Goal: Information Seeking & Learning: Learn about a topic

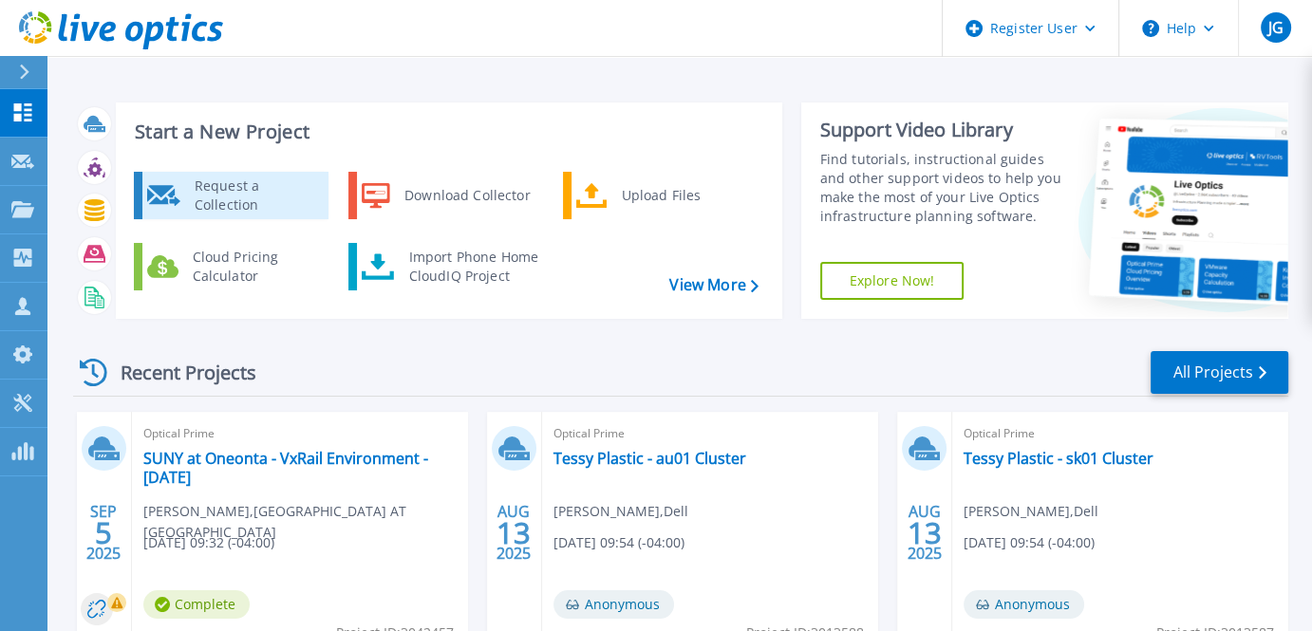
drag, startPoint x: 394, startPoint y: 147, endPoint x: 184, endPoint y: 177, distance: 211.9
click at [184, 177] on div "Start a New Project Request a Collection Download Collector Upload Files Cloud …" at bounding box center [449, 210] width 666 height 216
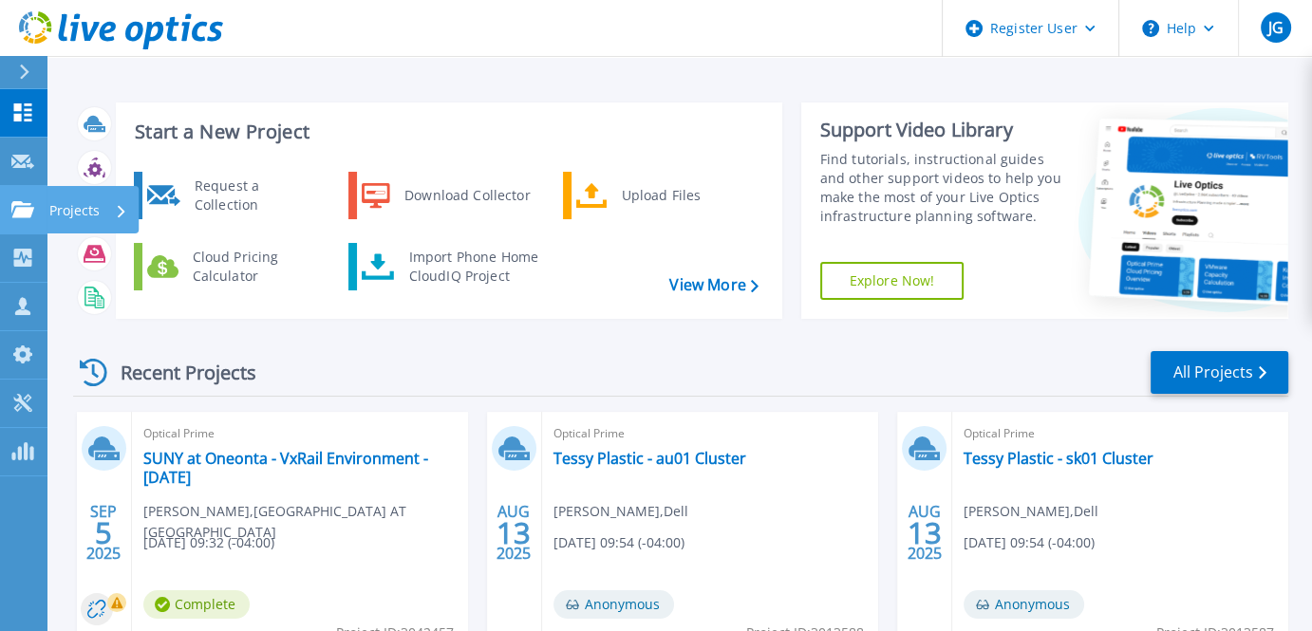
click at [25, 210] on icon at bounding box center [22, 209] width 23 height 16
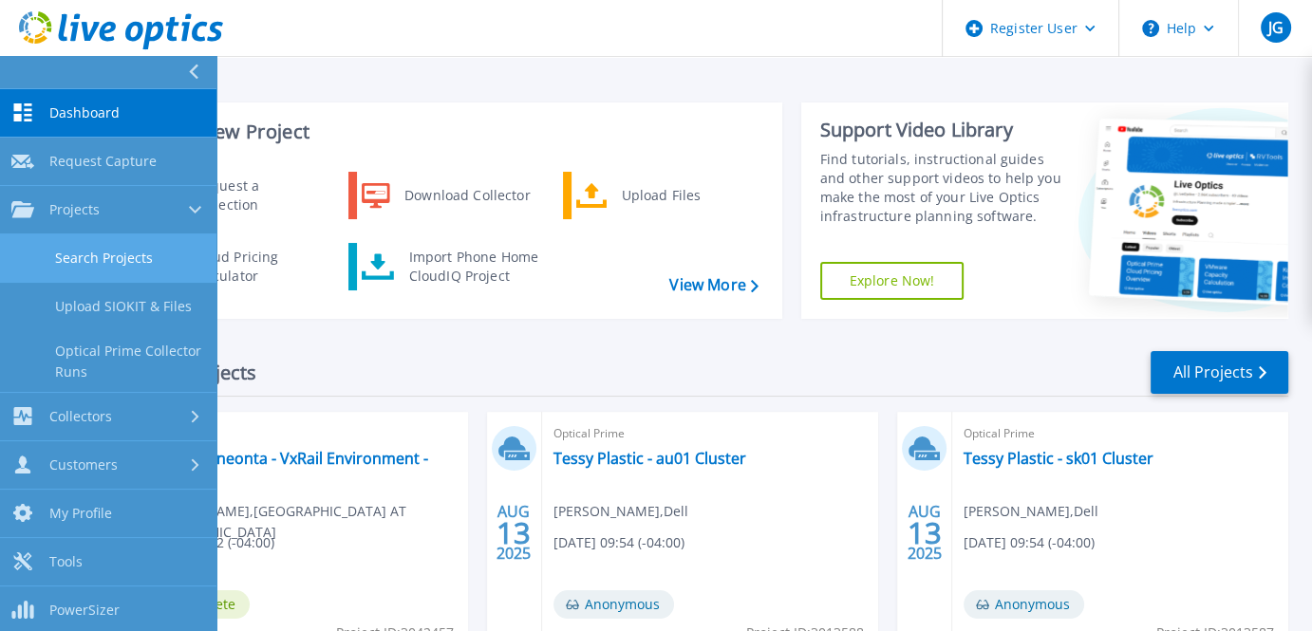
click at [85, 265] on link "Search Projects" at bounding box center [108, 258] width 216 height 48
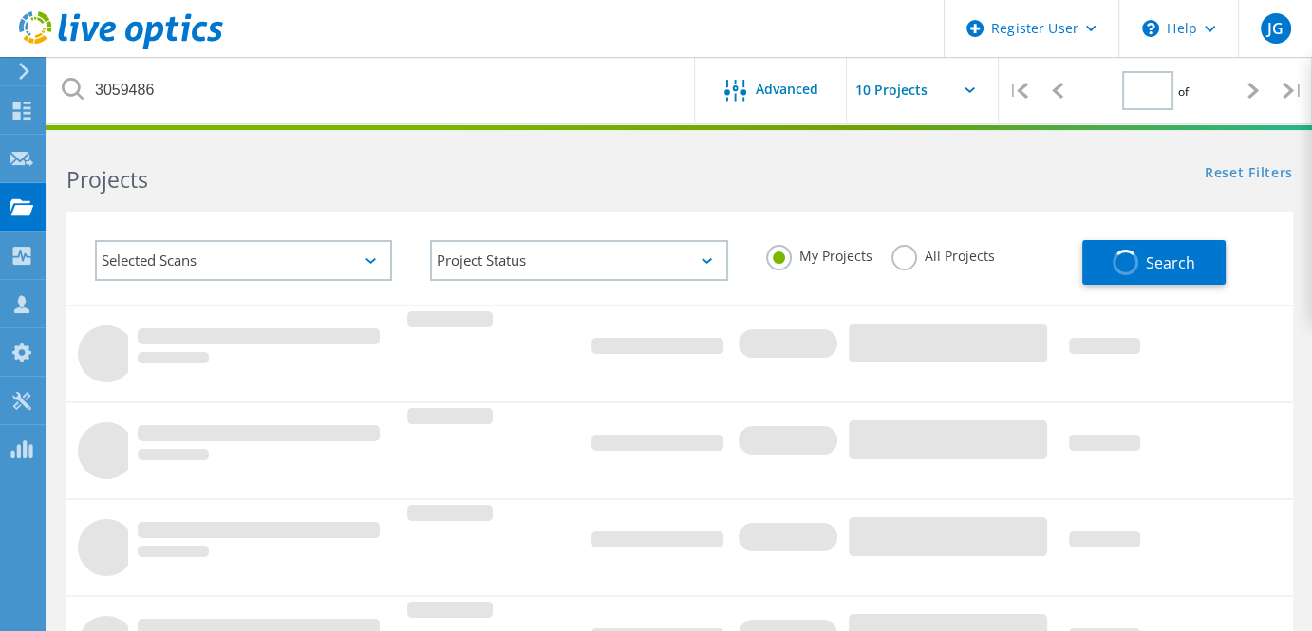
type input "1"
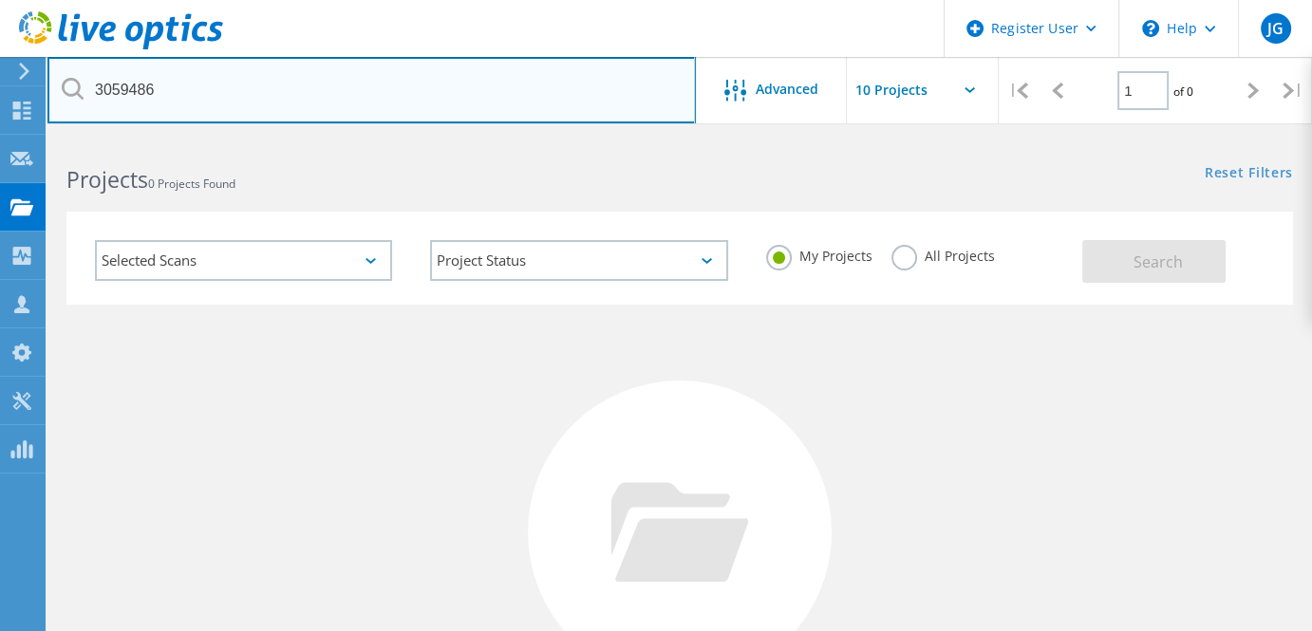
drag, startPoint x: 192, startPoint y: 95, endPoint x: 38, endPoint y: 72, distance: 155.4
click at [38, 138] on div "Register User \n Help Explore Helpful Articles Contact Support JG Dell User Joe…" at bounding box center [656, 506] width 1312 height 736
drag, startPoint x: 177, startPoint y: 87, endPoint x: 47, endPoint y: 62, distance: 132.5
click at [47, 62] on input "3059486" at bounding box center [371, 90] width 648 height 66
type input "monroe county"
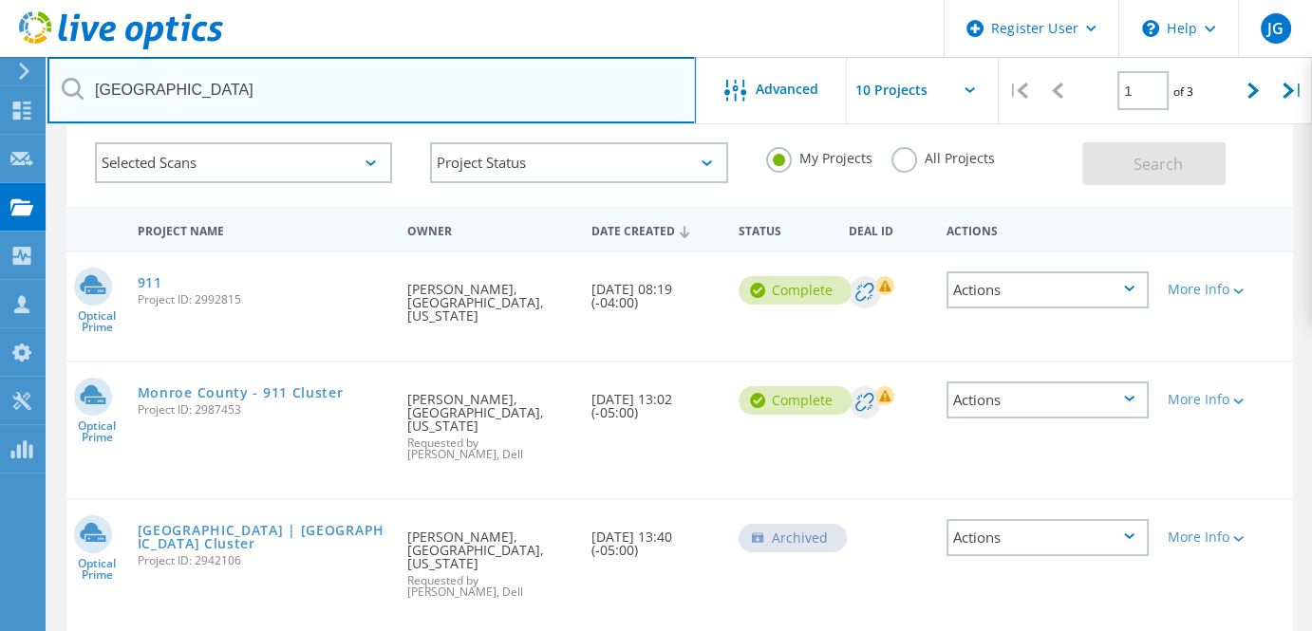
scroll to position [99, 0]
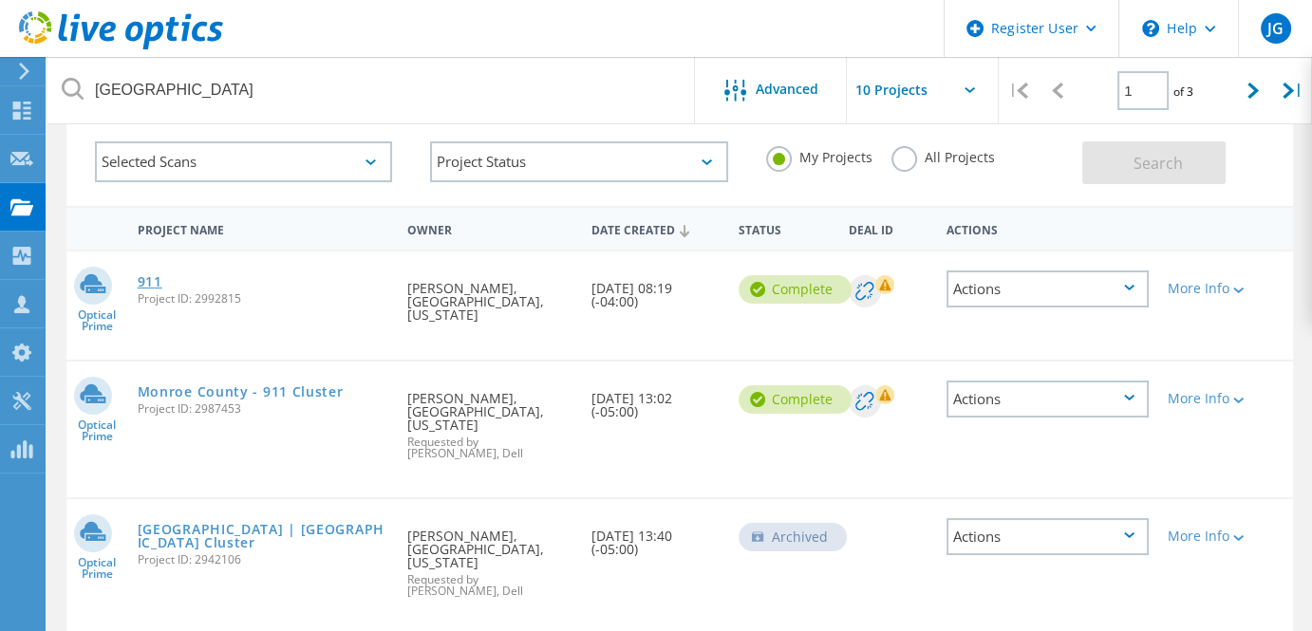
click at [148, 284] on link "911" at bounding box center [150, 281] width 25 height 13
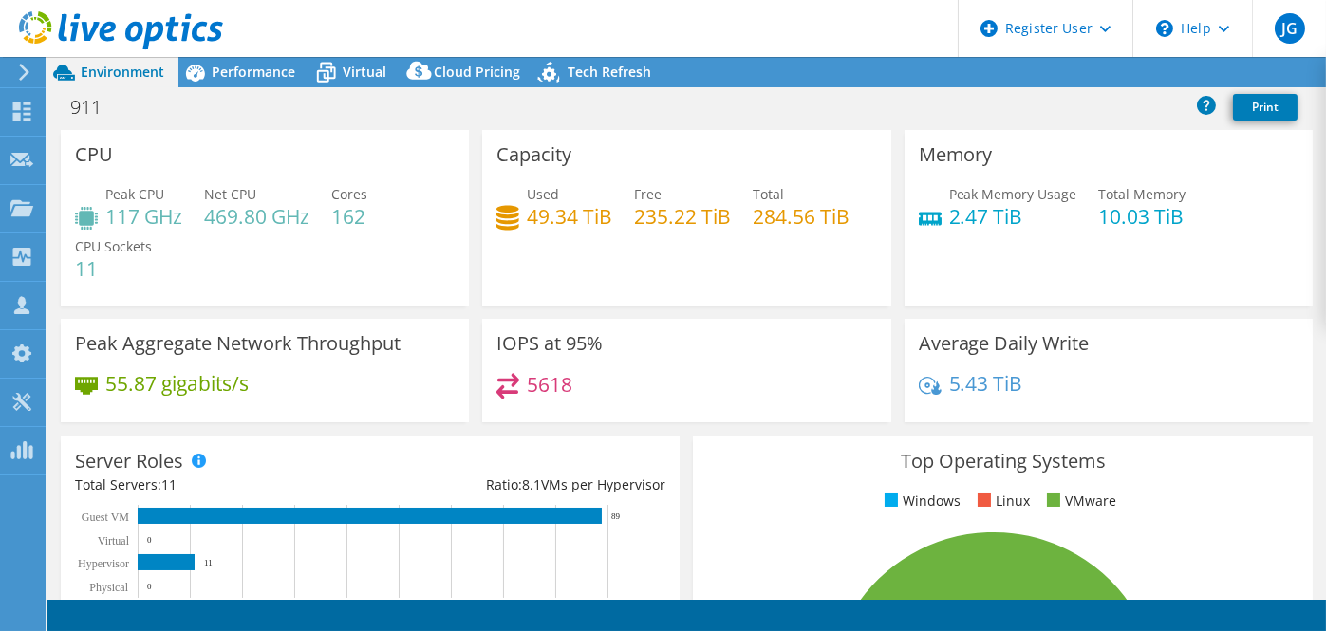
select select "USD"
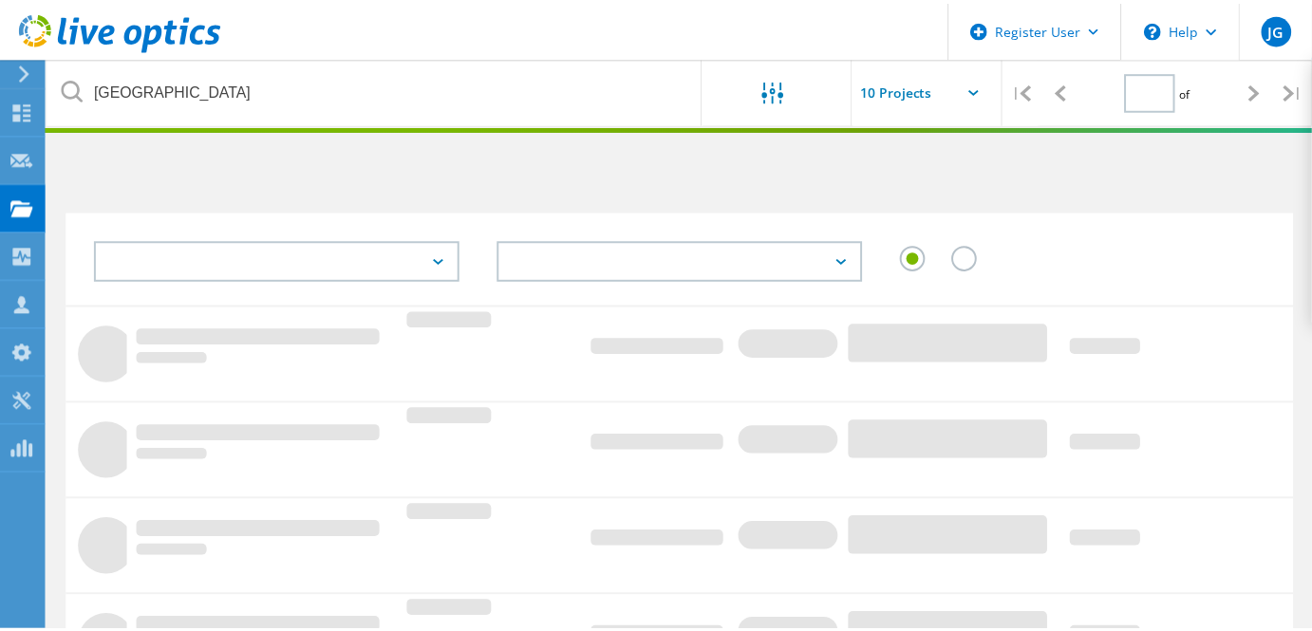
scroll to position [99, 0]
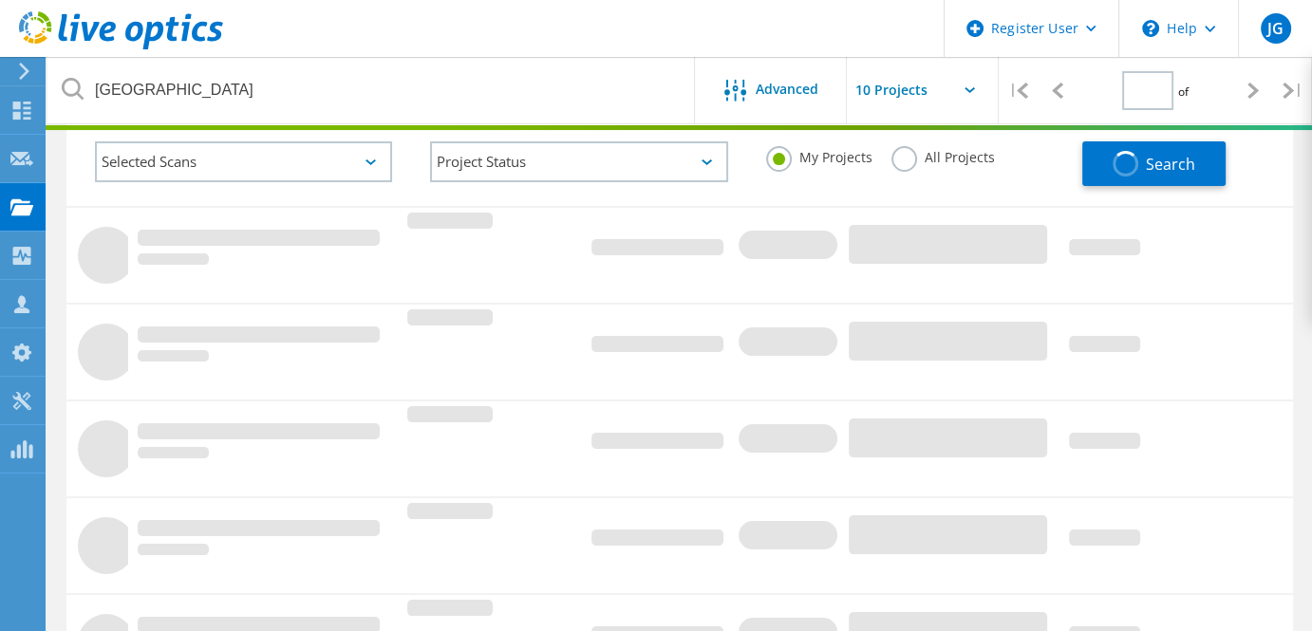
type input "1"
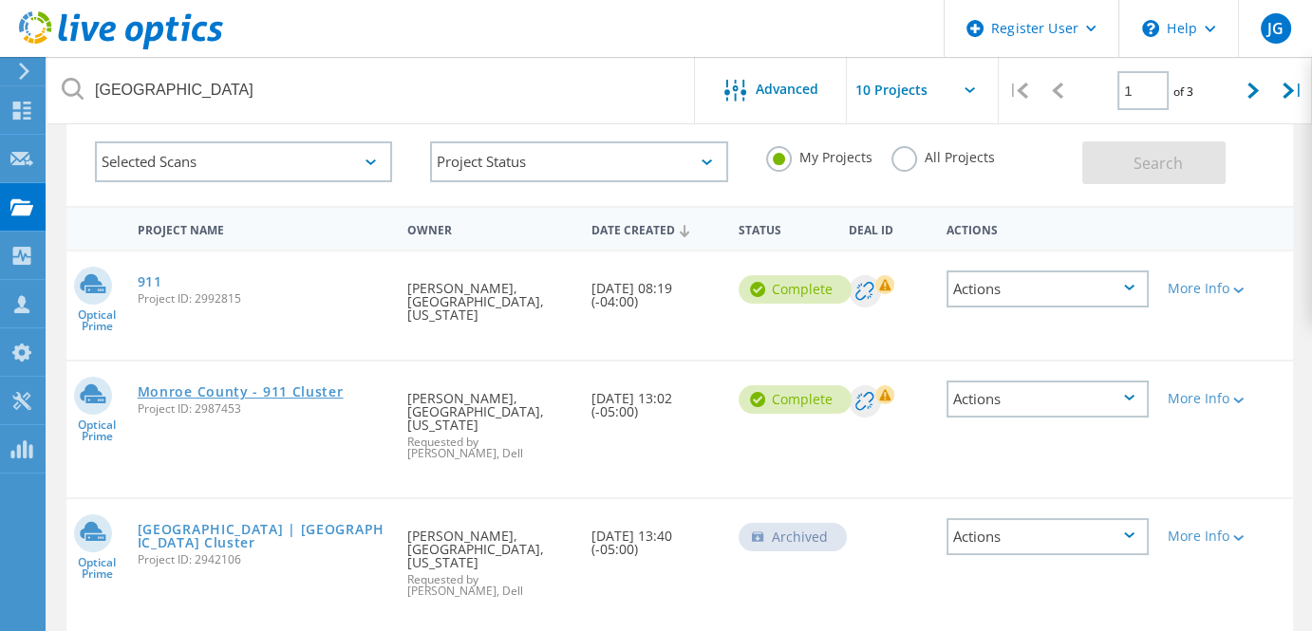
click at [177, 387] on link "Monroe County - 911 Cluster" at bounding box center [241, 391] width 206 height 13
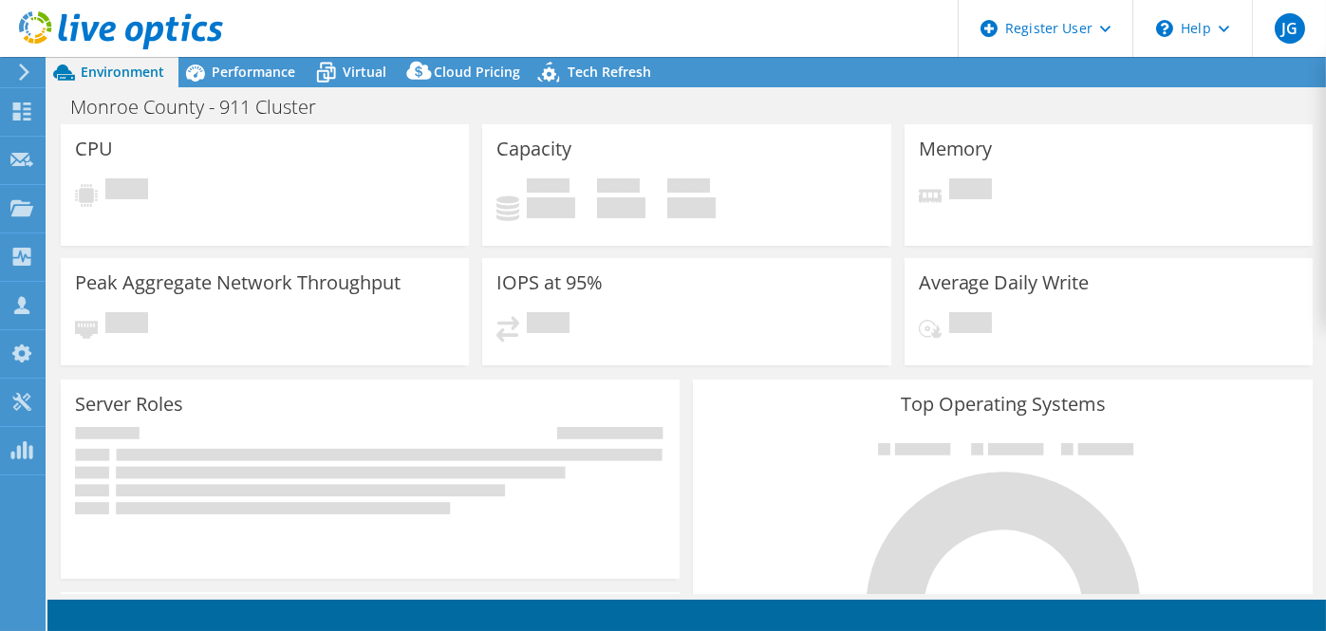
select select "USD"
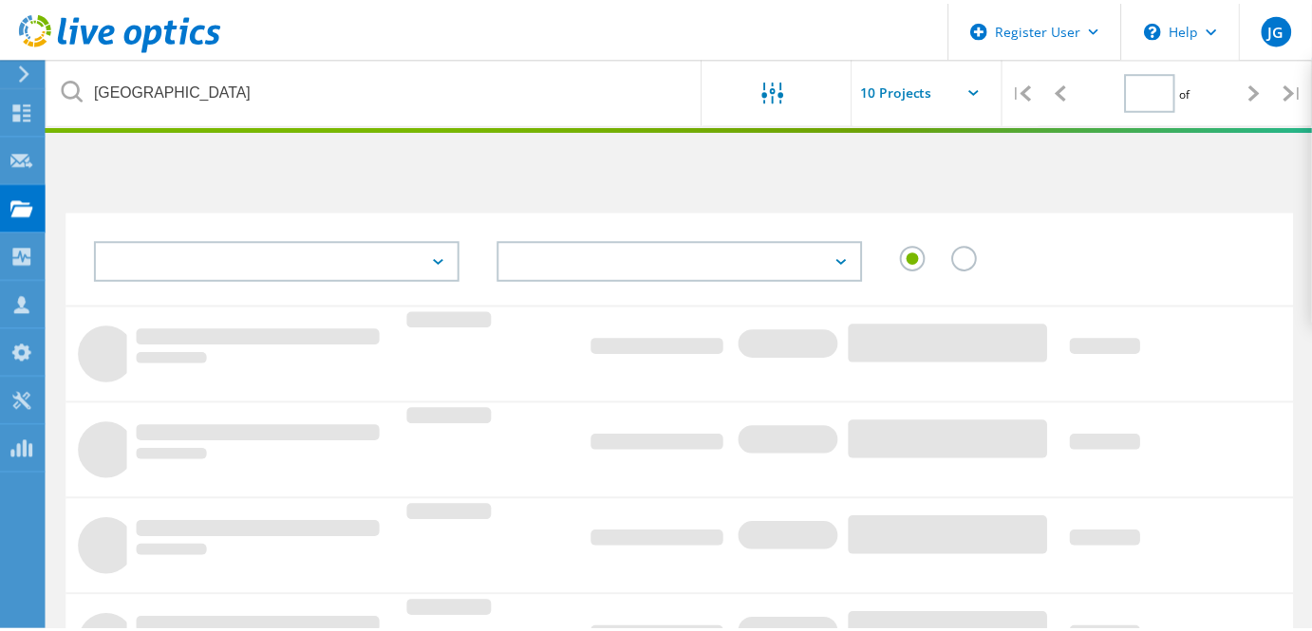
scroll to position [99, 0]
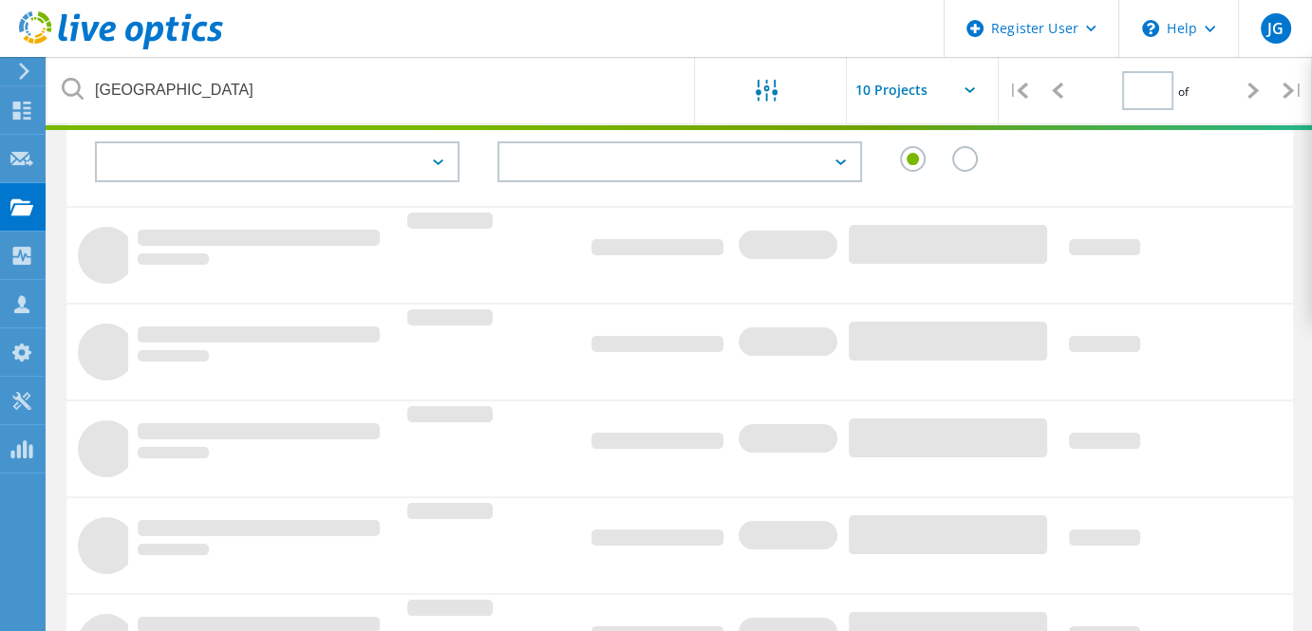
type input "1"
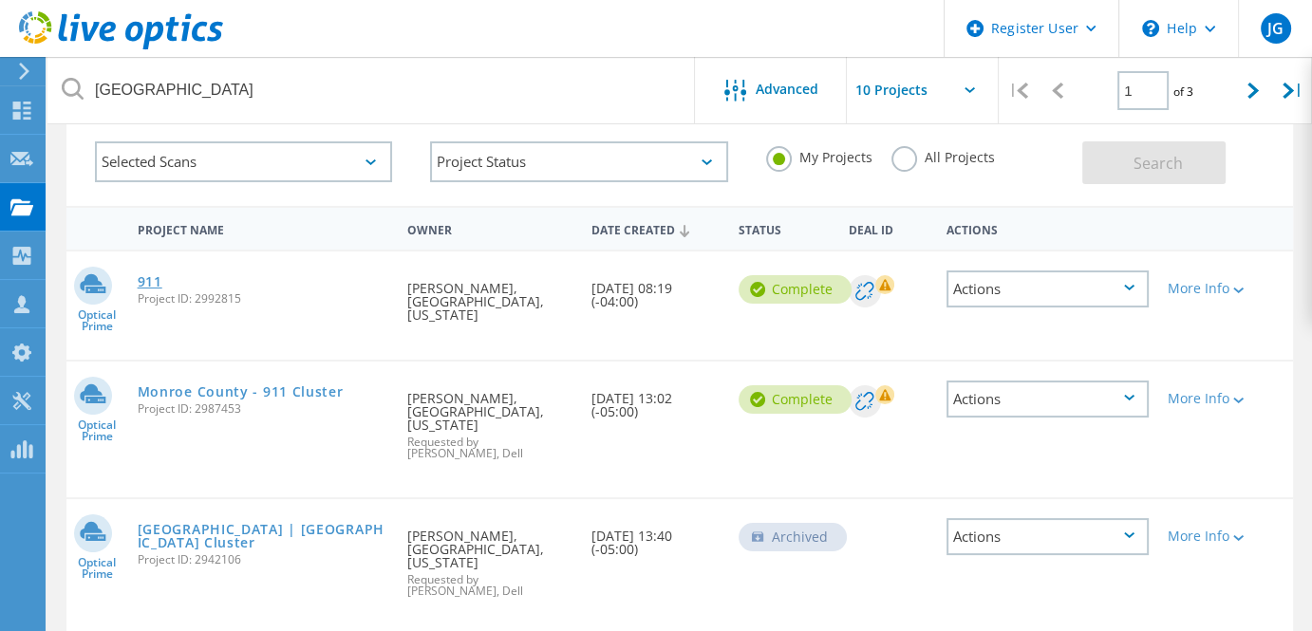
click at [150, 279] on link "911" at bounding box center [150, 281] width 25 height 13
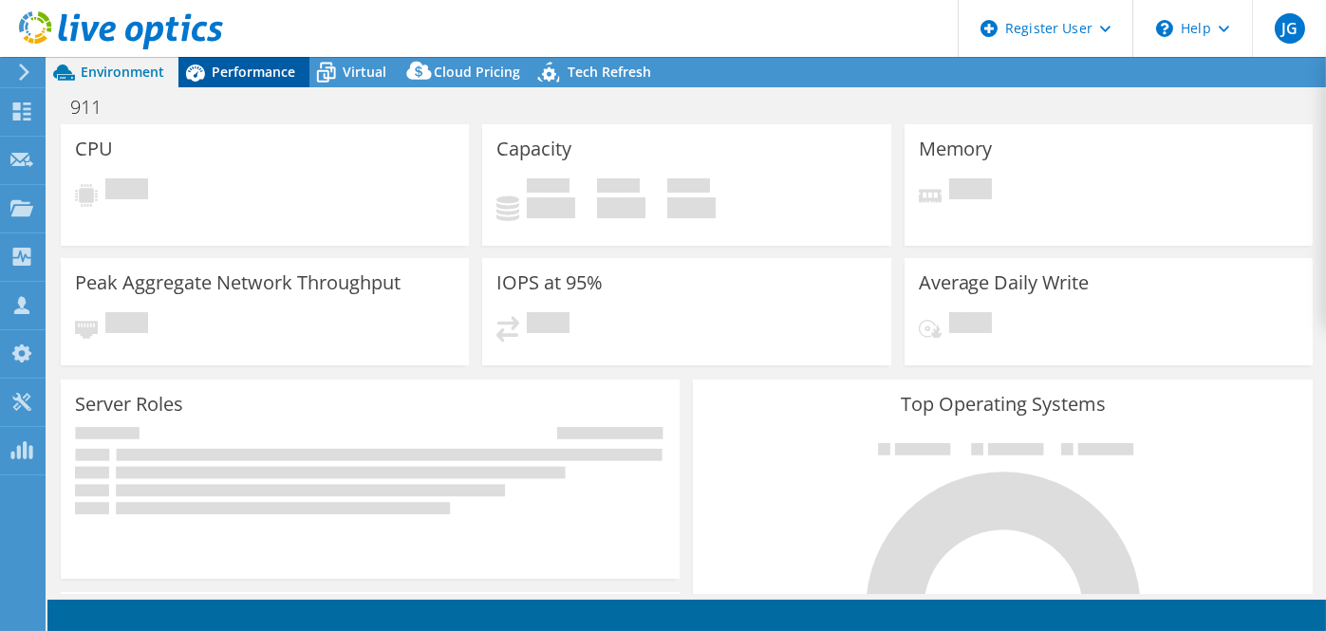
click at [235, 76] on span "Performance" at bounding box center [254, 72] width 84 height 18
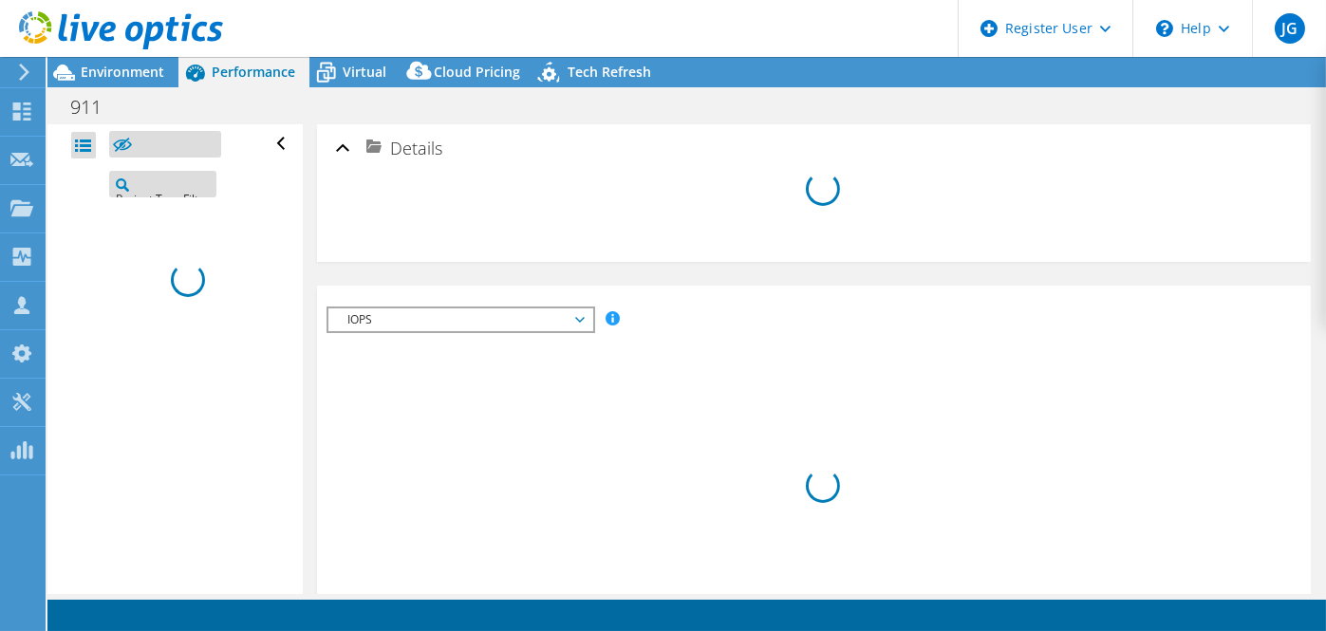
select select "USD"
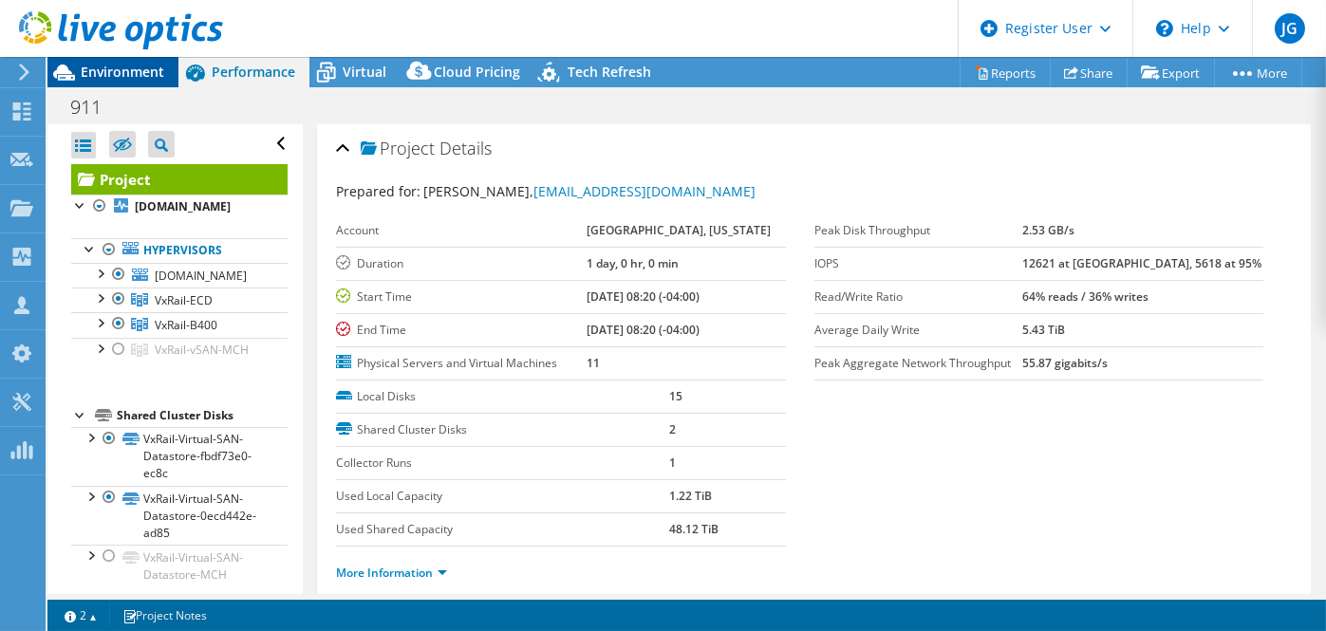
click at [117, 69] on span "Environment" at bounding box center [123, 72] width 84 height 18
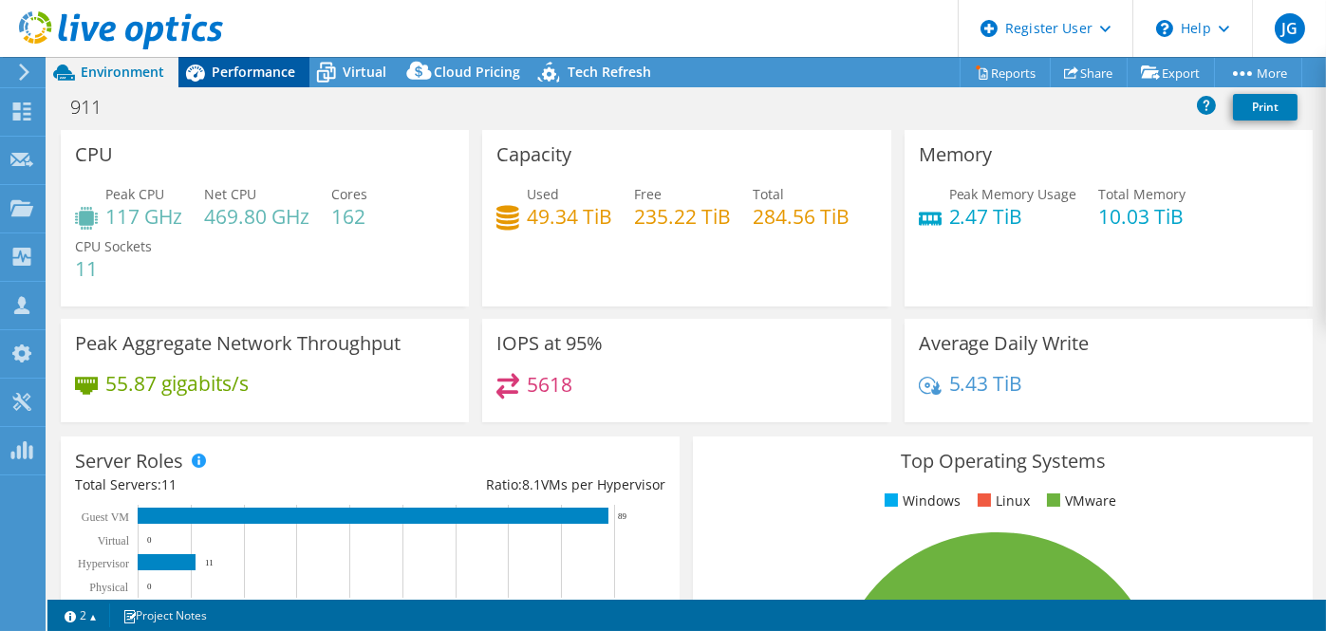
click at [220, 71] on span "Performance" at bounding box center [254, 72] width 84 height 18
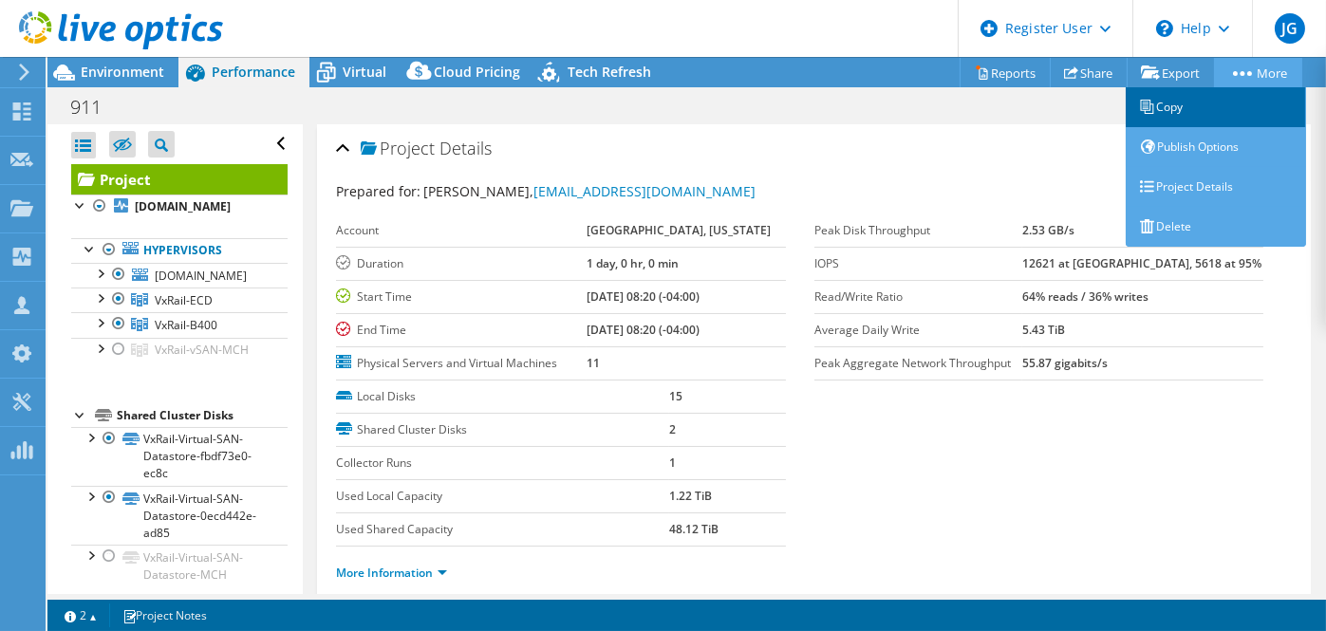
click at [1154, 102] on link "Copy" at bounding box center [1216, 107] width 180 height 40
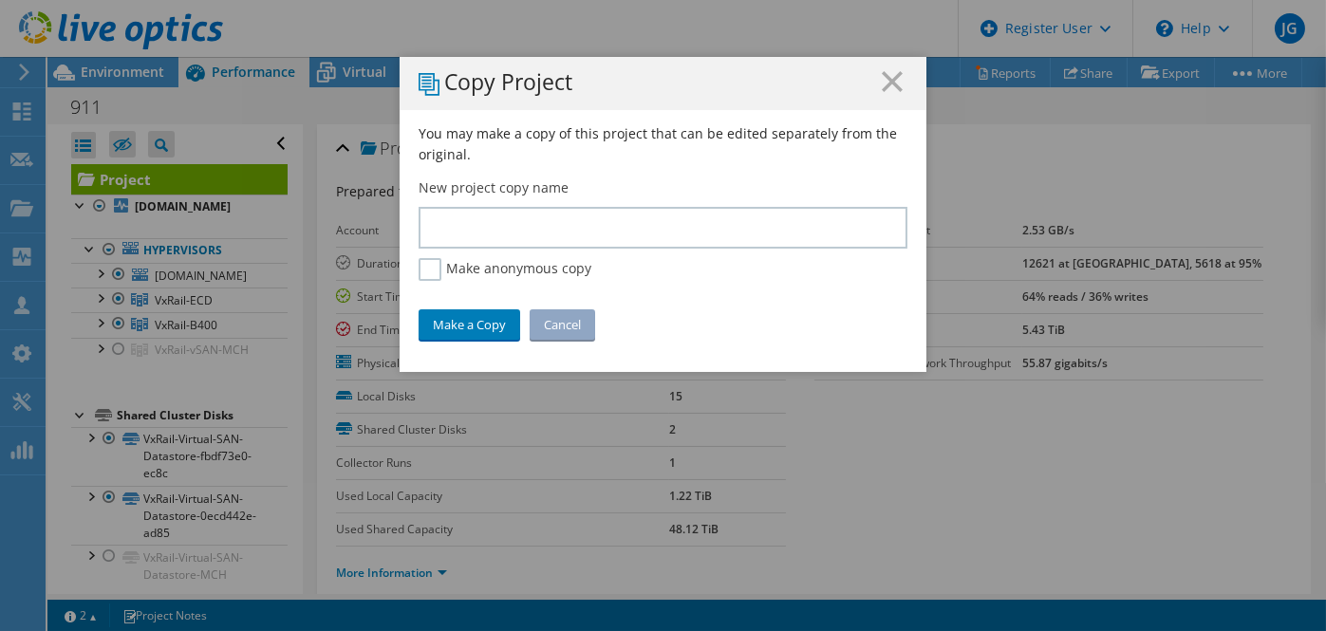
click at [464, 249] on div "You may make a copy of this project that can be edited separately from the orig…" at bounding box center [663, 247] width 527 height 249
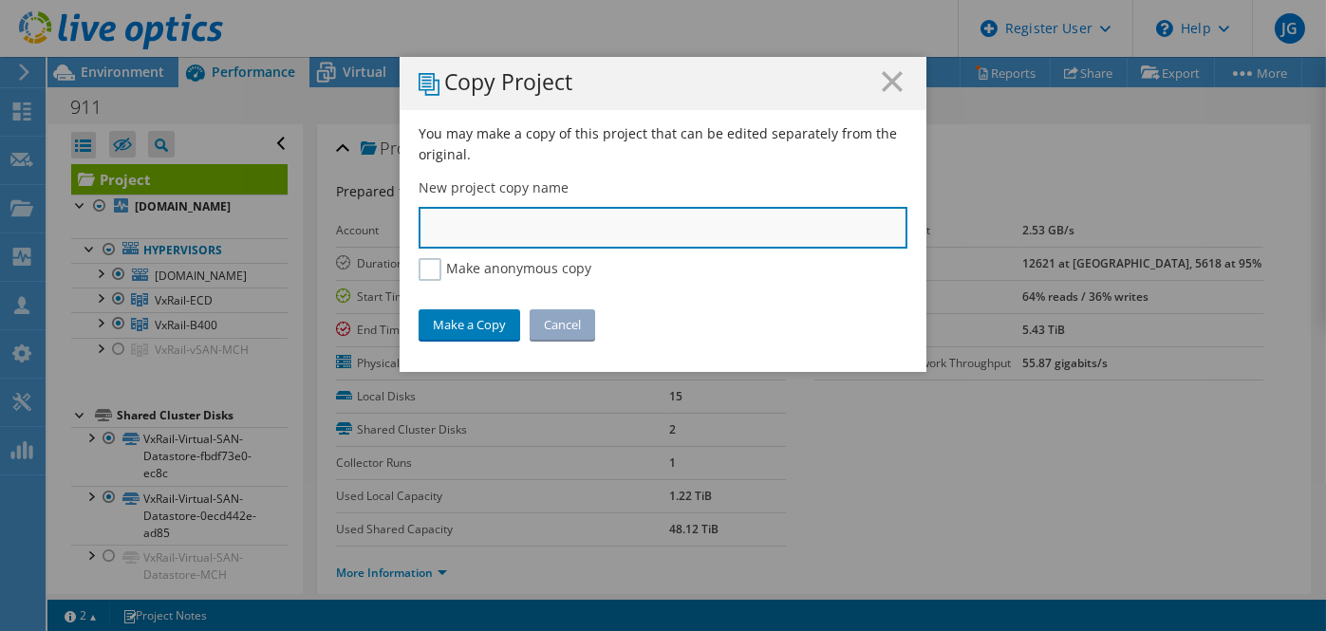
click at [444, 224] on input "text" at bounding box center [663, 228] width 489 height 42
type input "Monroe County | MCH"
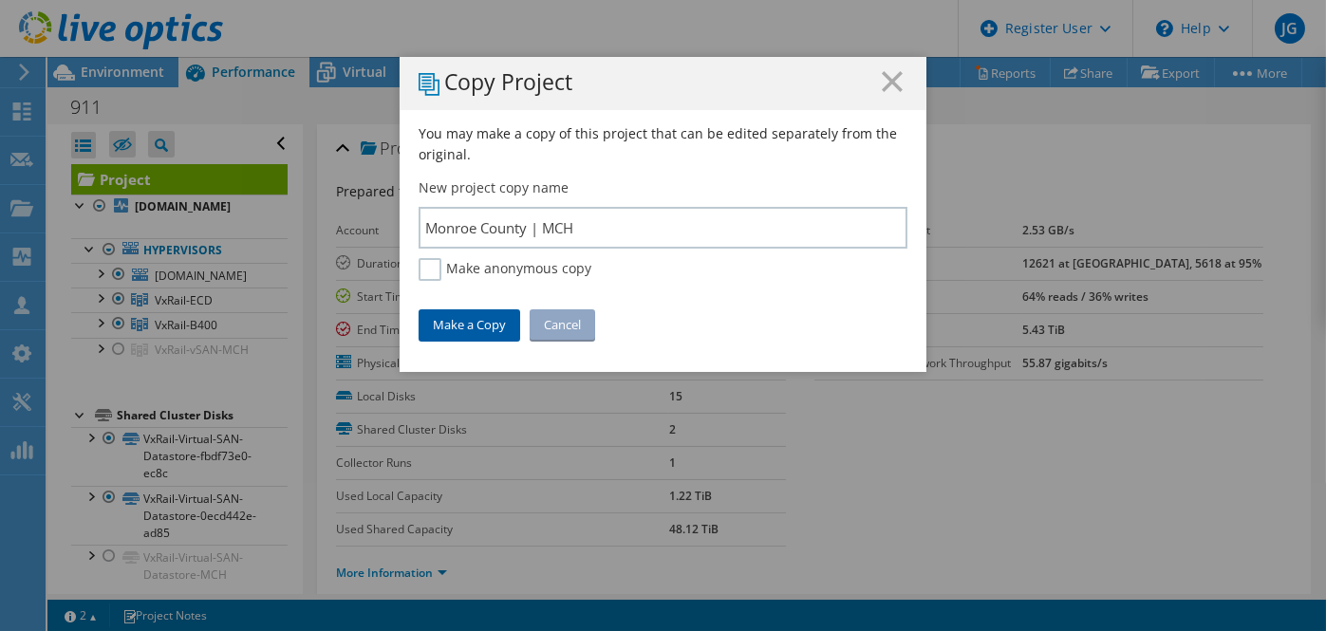
click at [457, 328] on link "Make a Copy" at bounding box center [470, 324] width 102 height 30
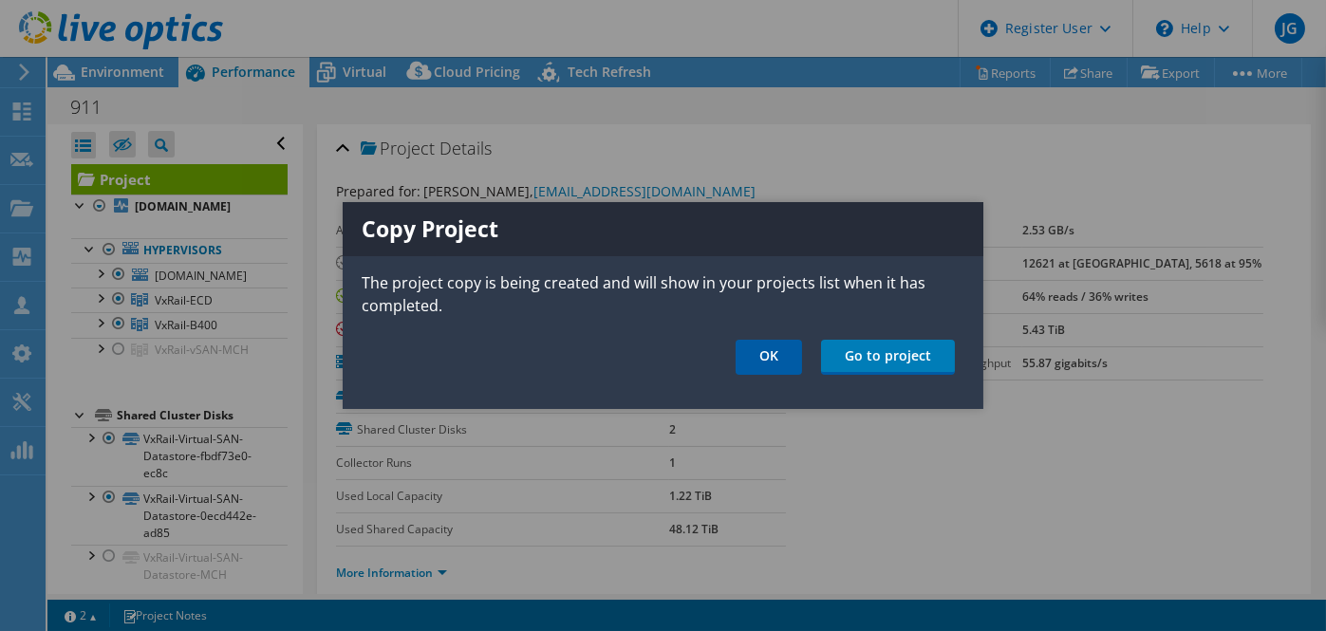
click at [764, 356] on link "OK" at bounding box center [769, 357] width 66 height 35
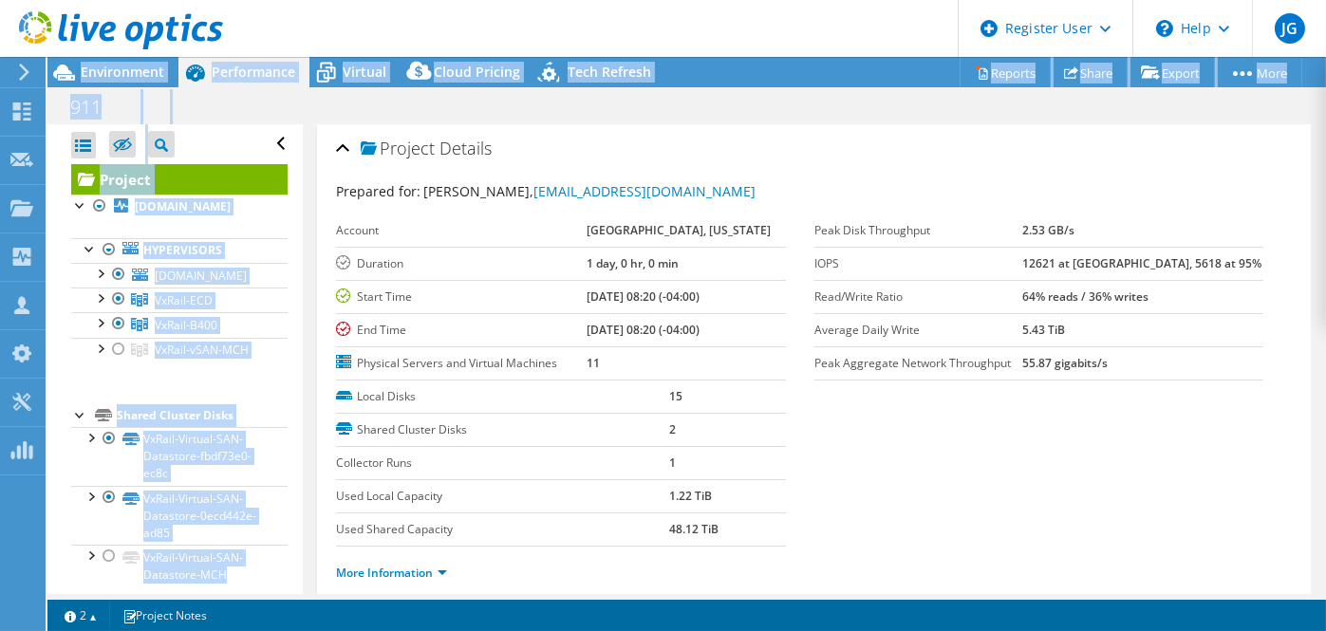
drag, startPoint x: 316, startPoint y: 165, endPoint x: 929, endPoint y: 15, distance: 631.2
click at [929, 15] on div "JG Dell User [PERSON_NAME] [PERSON_NAME][EMAIL_ADDRESS][PERSON_NAME][DOMAIN_NAM…" at bounding box center [663, 315] width 1326 height 631
click at [121, 80] on span "Environment" at bounding box center [123, 72] width 84 height 18
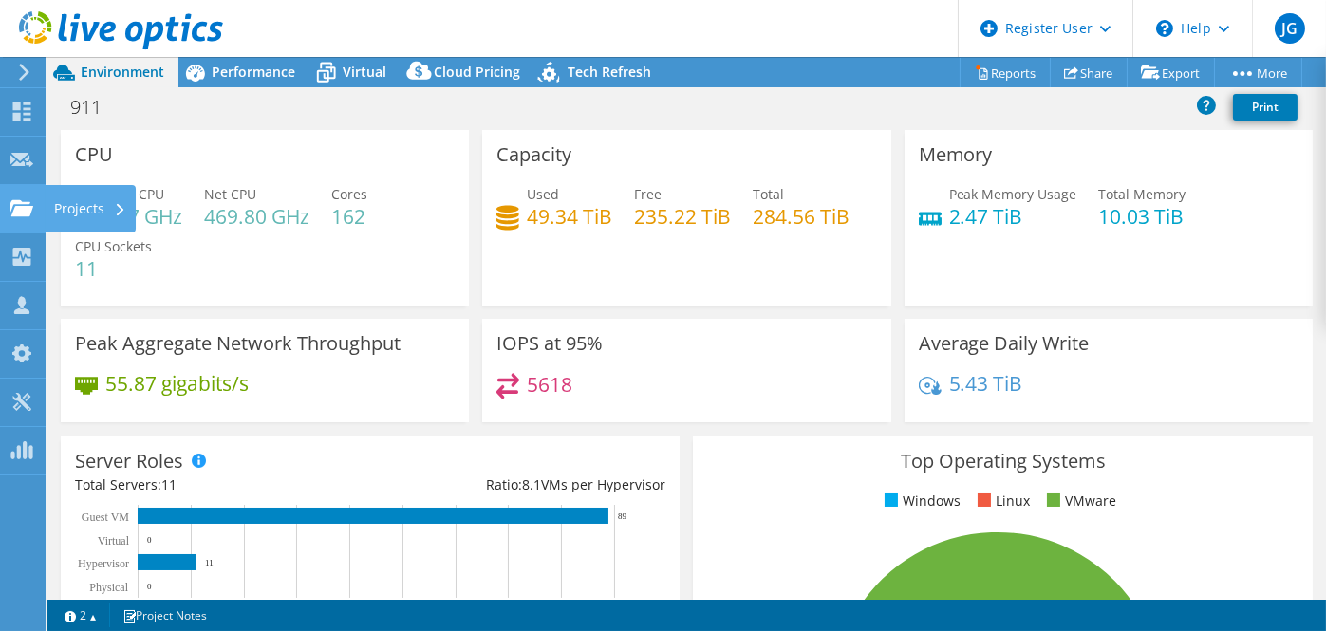
click at [20, 206] on use at bounding box center [21, 207] width 23 height 16
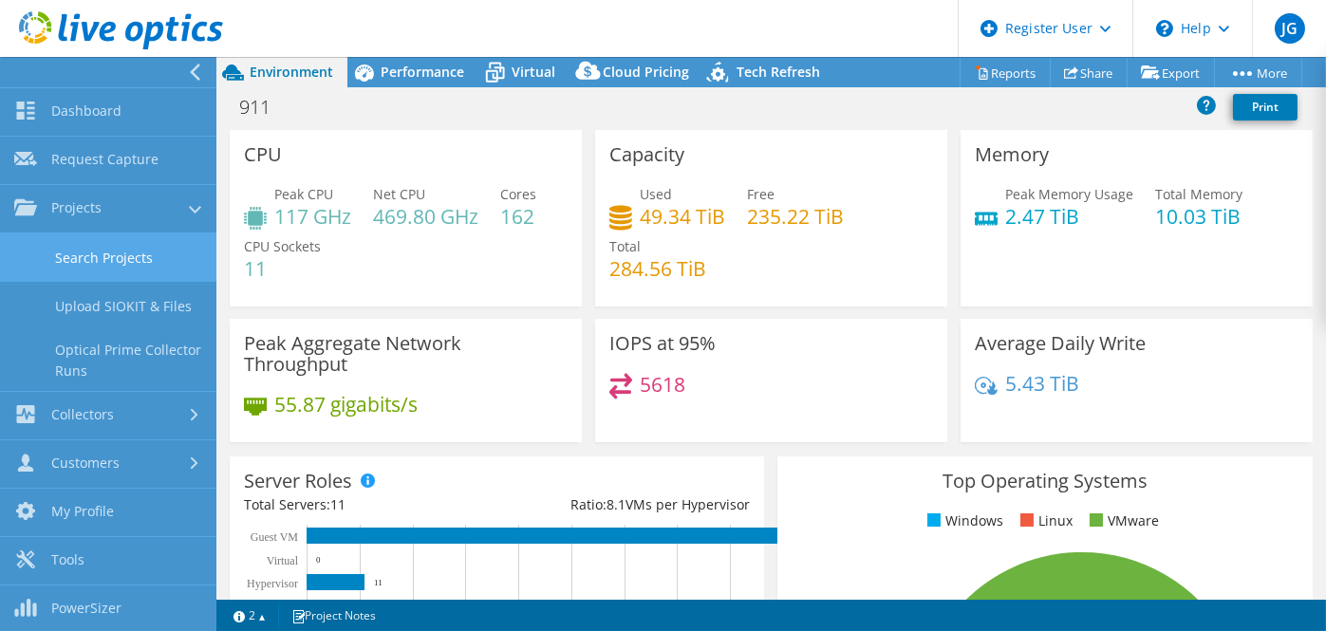
click at [86, 265] on link "Search Projects" at bounding box center [108, 257] width 216 height 48
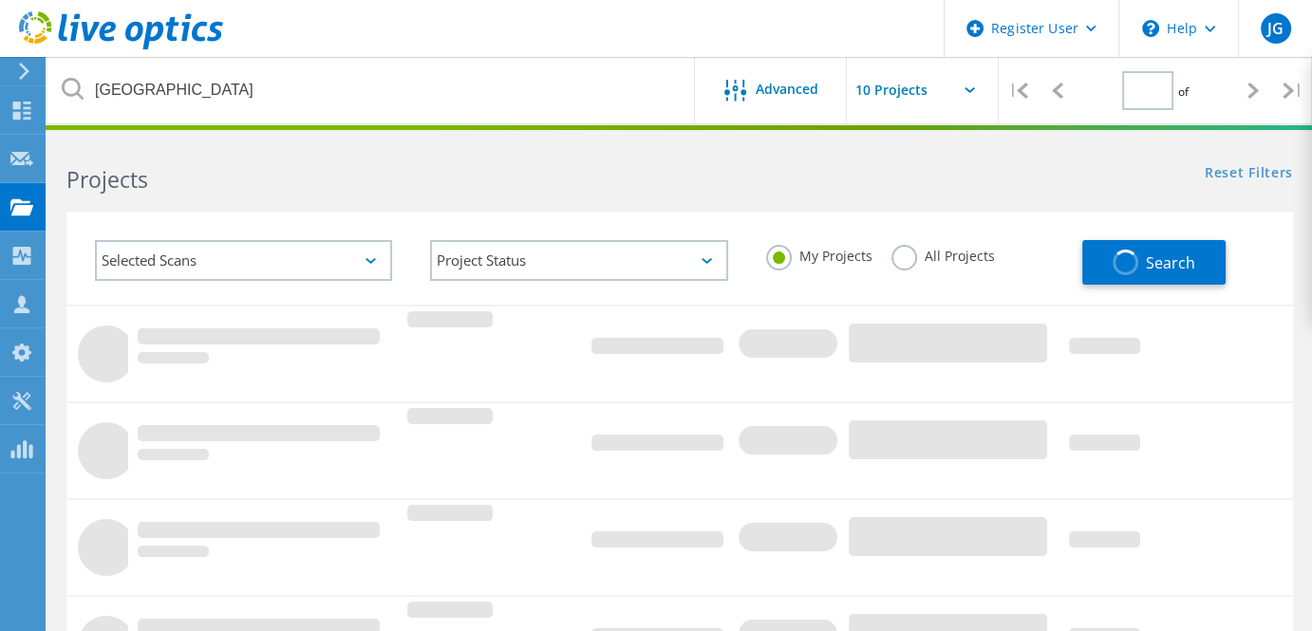
type input "1"
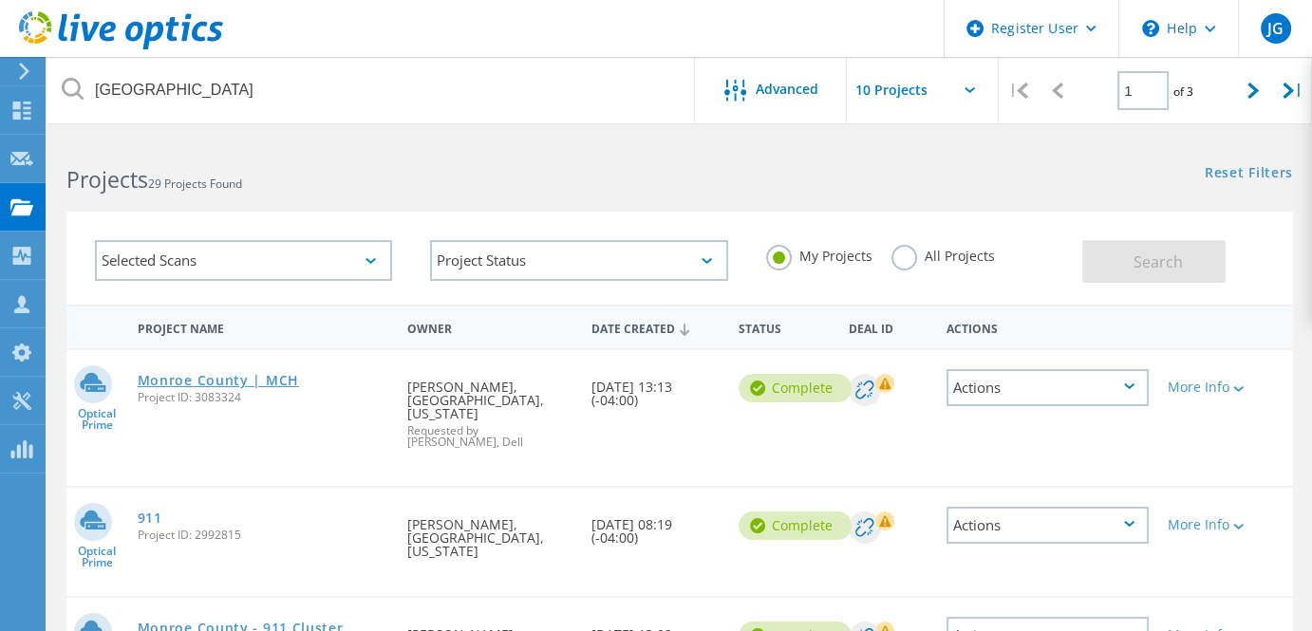
click at [259, 382] on link "Monroe County | MCH" at bounding box center [218, 380] width 161 height 13
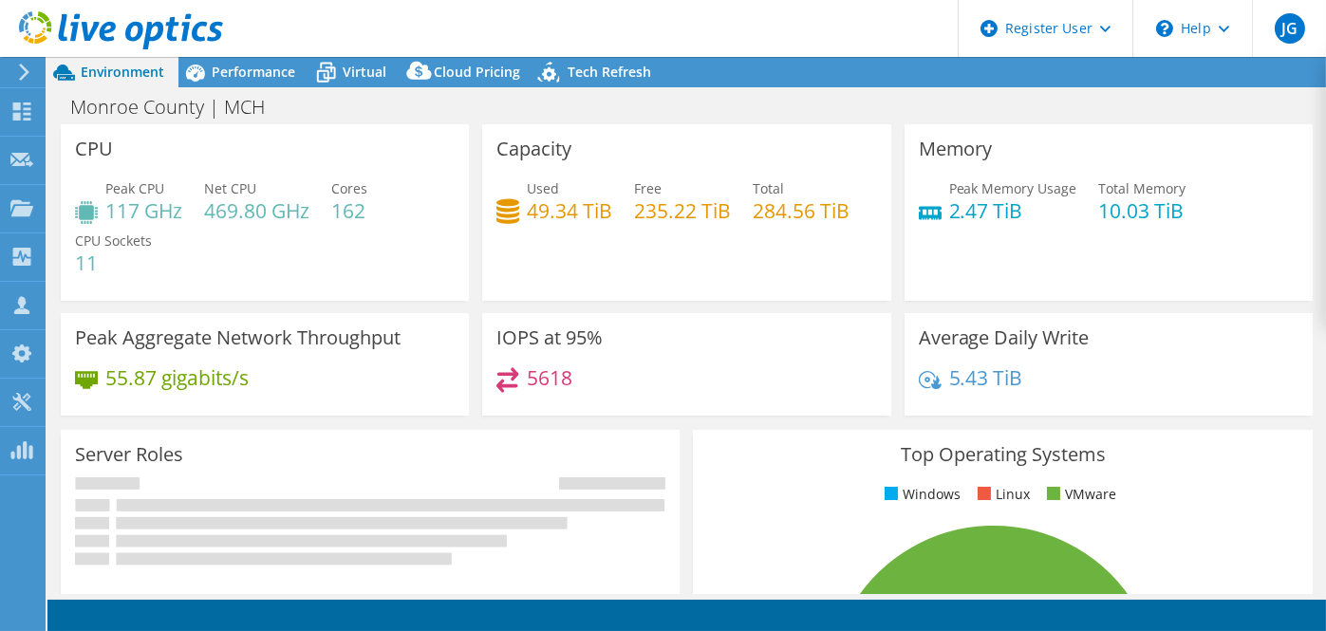
select select "USD"
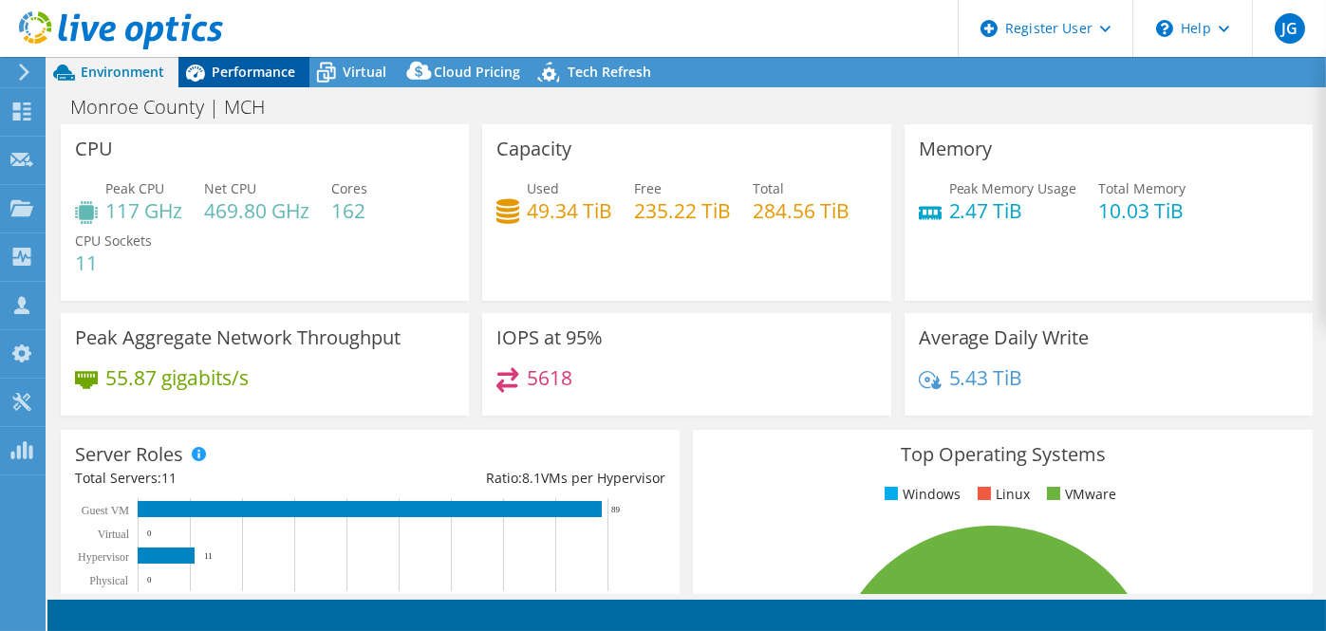
click at [221, 79] on span "Performance" at bounding box center [254, 72] width 84 height 18
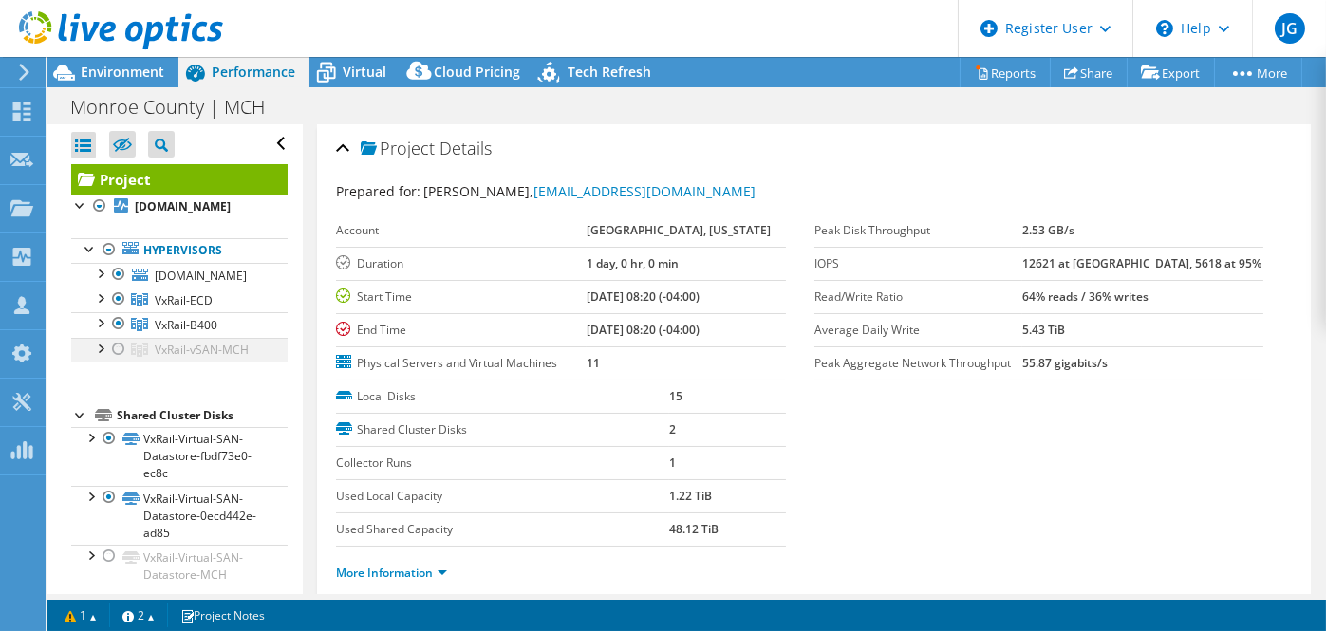
click at [116, 361] on div at bounding box center [118, 349] width 19 height 23
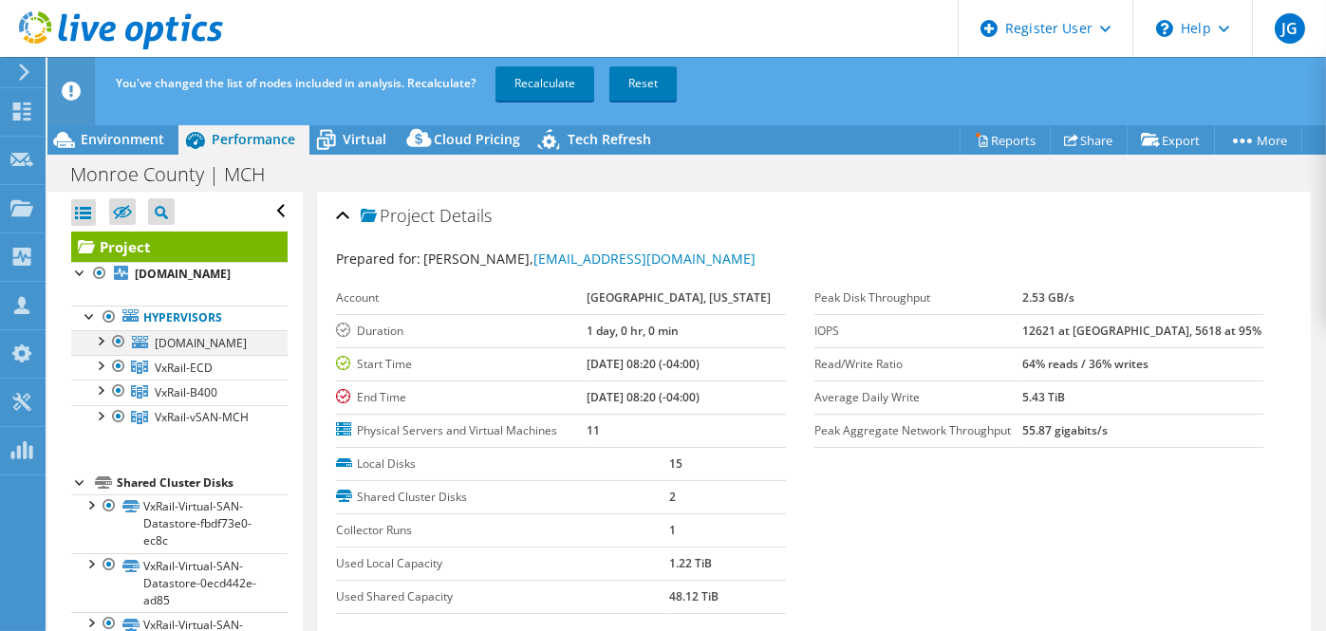
click at [117, 353] on div at bounding box center [118, 341] width 19 height 23
click at [114, 378] on div at bounding box center [118, 366] width 19 height 23
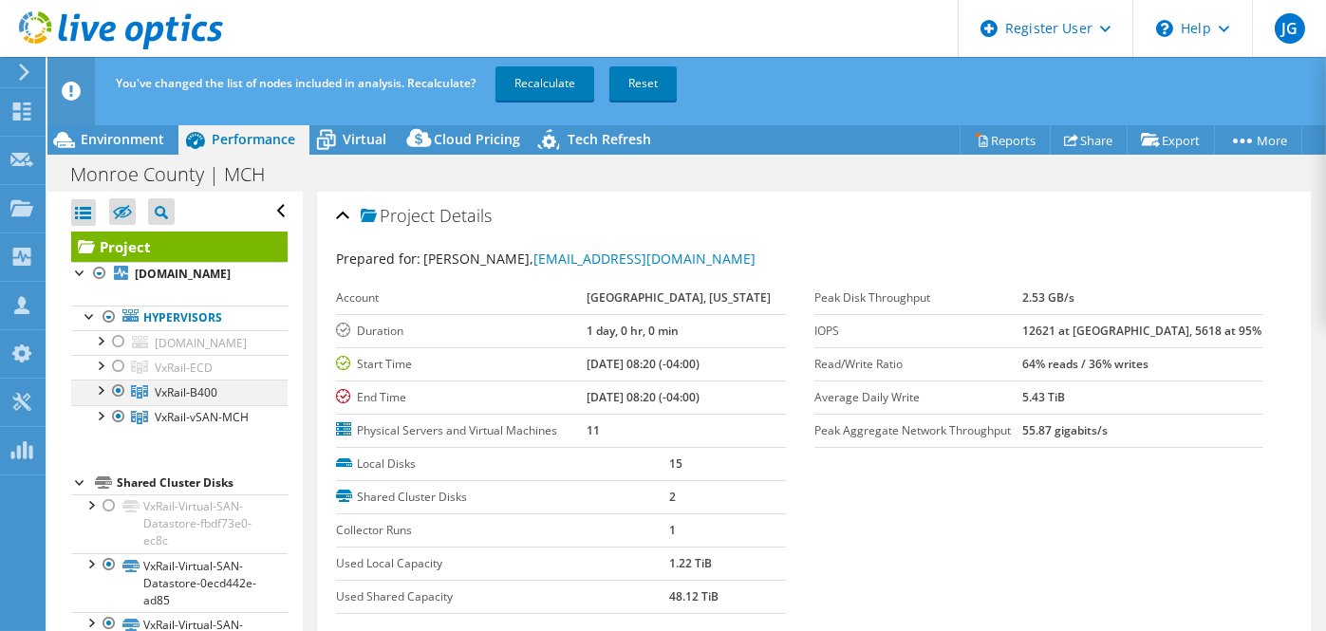
click at [116, 402] on div at bounding box center [118, 391] width 19 height 23
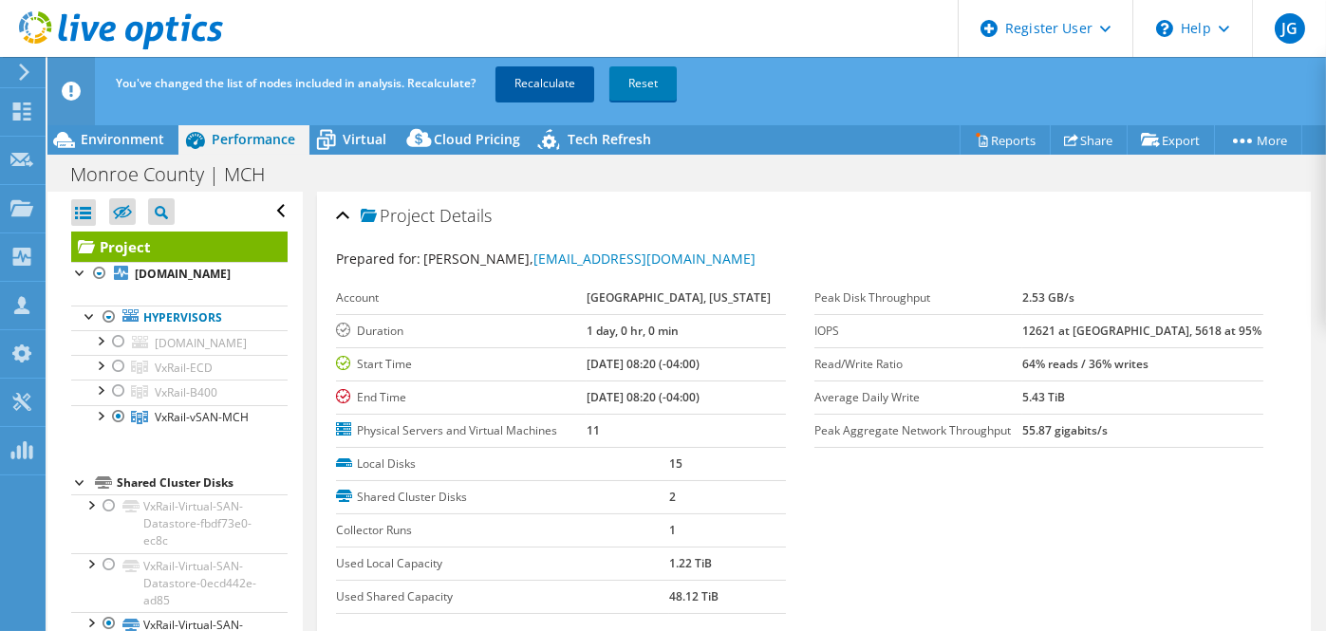
click at [549, 87] on link "Recalculate" at bounding box center [544, 83] width 99 height 34
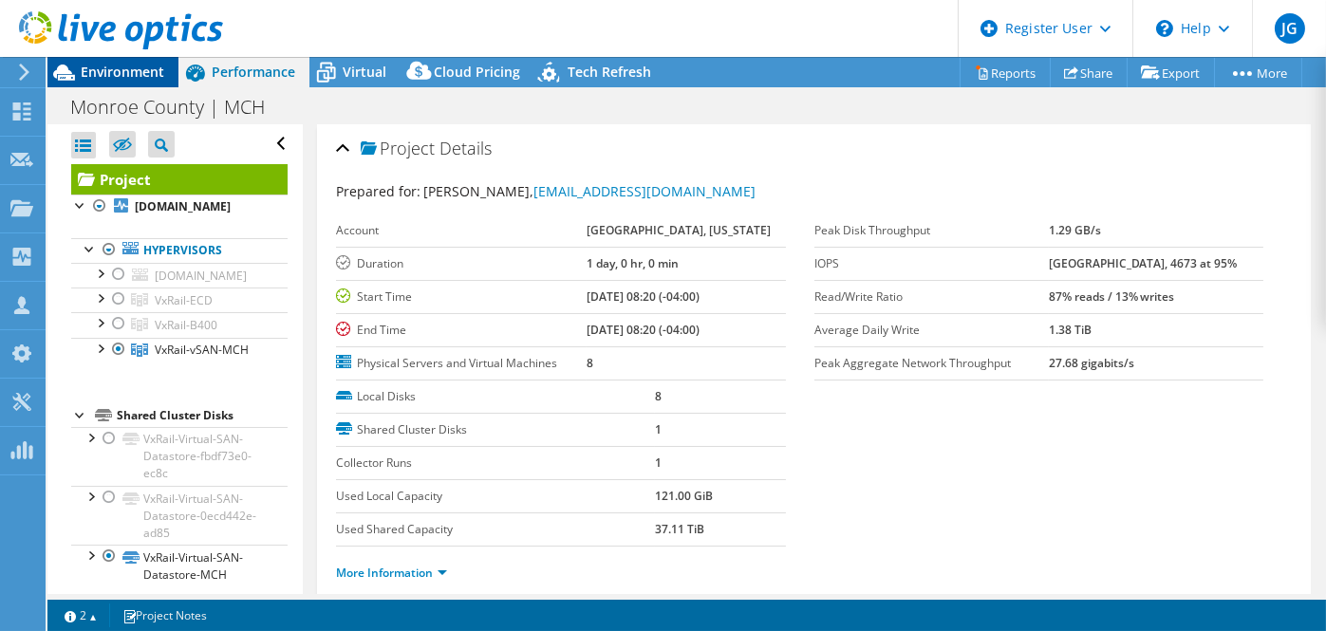
click at [119, 71] on span "Environment" at bounding box center [123, 72] width 84 height 18
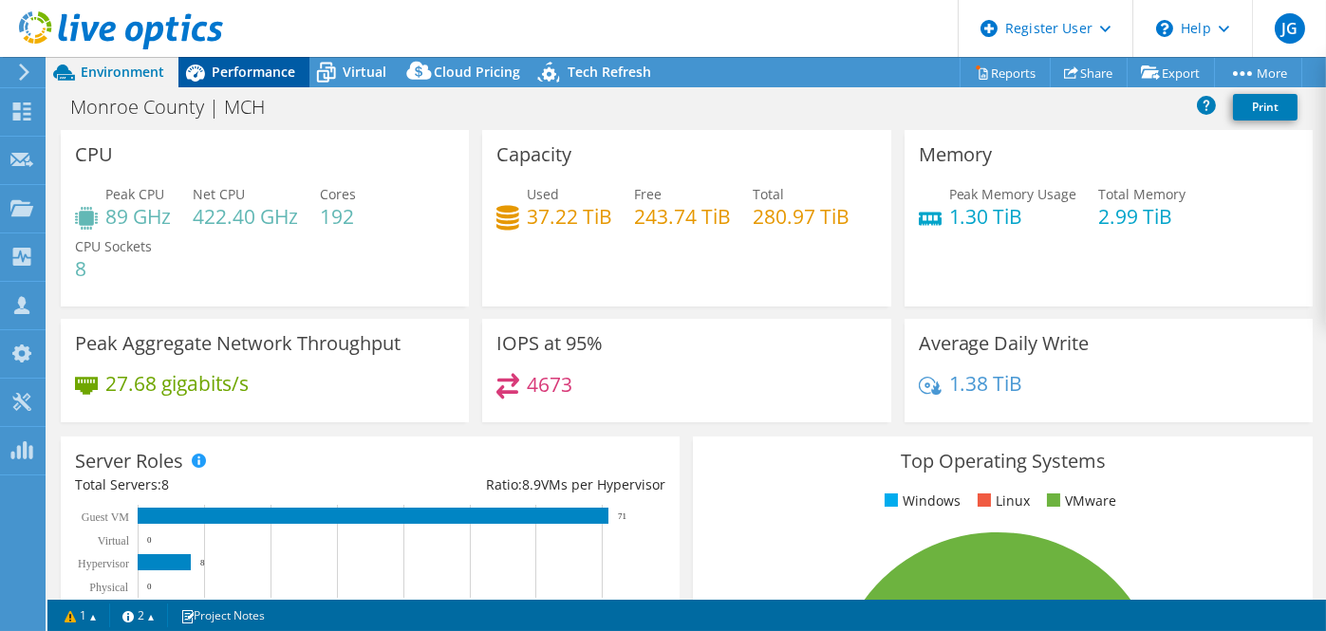
click at [236, 75] on span "Performance" at bounding box center [254, 72] width 84 height 18
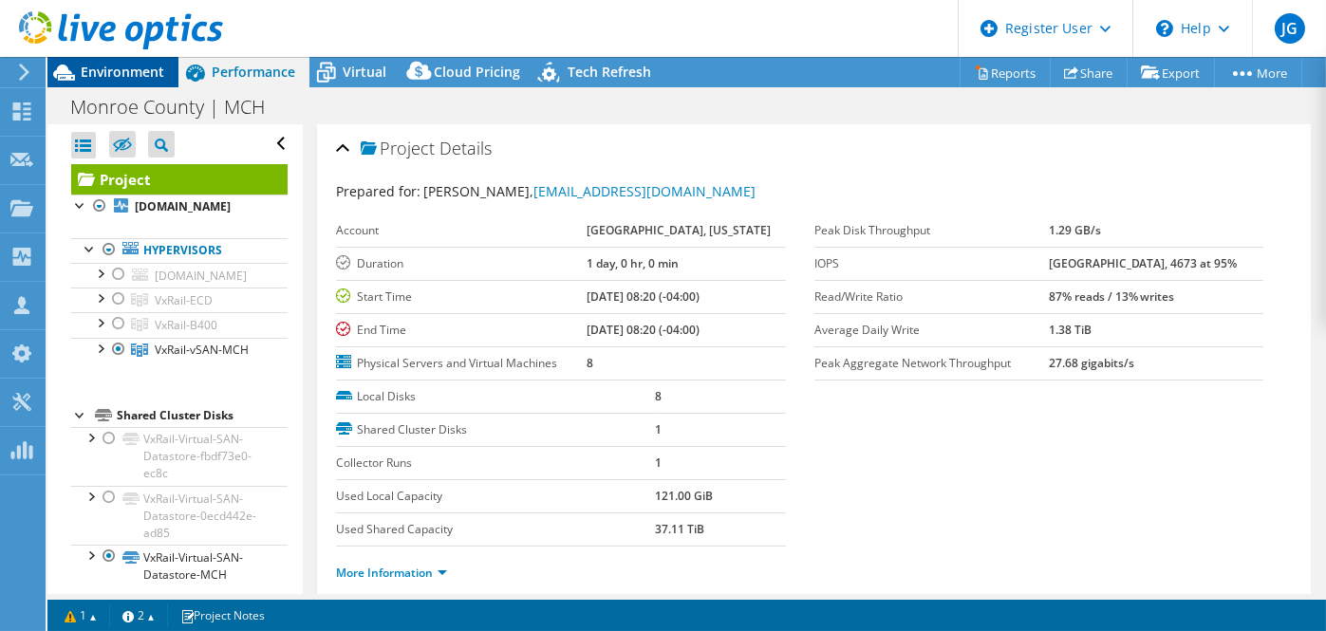
click at [132, 69] on span "Environment" at bounding box center [123, 72] width 84 height 18
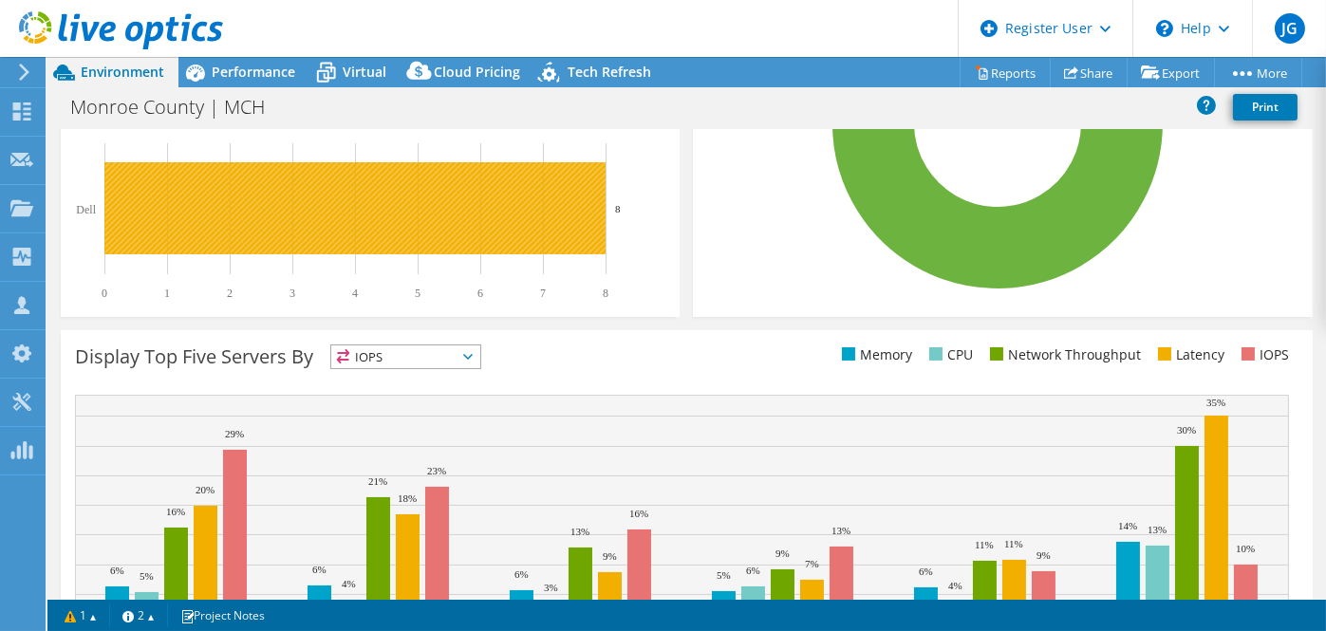
scroll to position [686, 0]
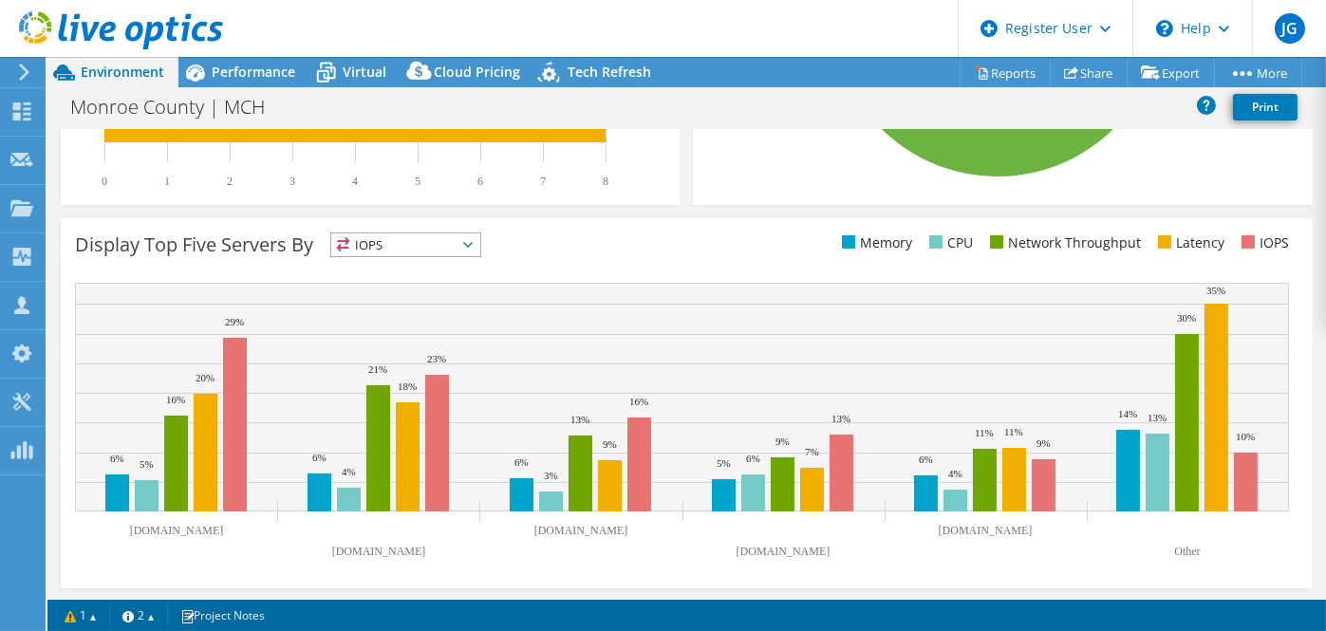
click at [470, 236] on span "IOPS" at bounding box center [405, 244] width 149 height 23
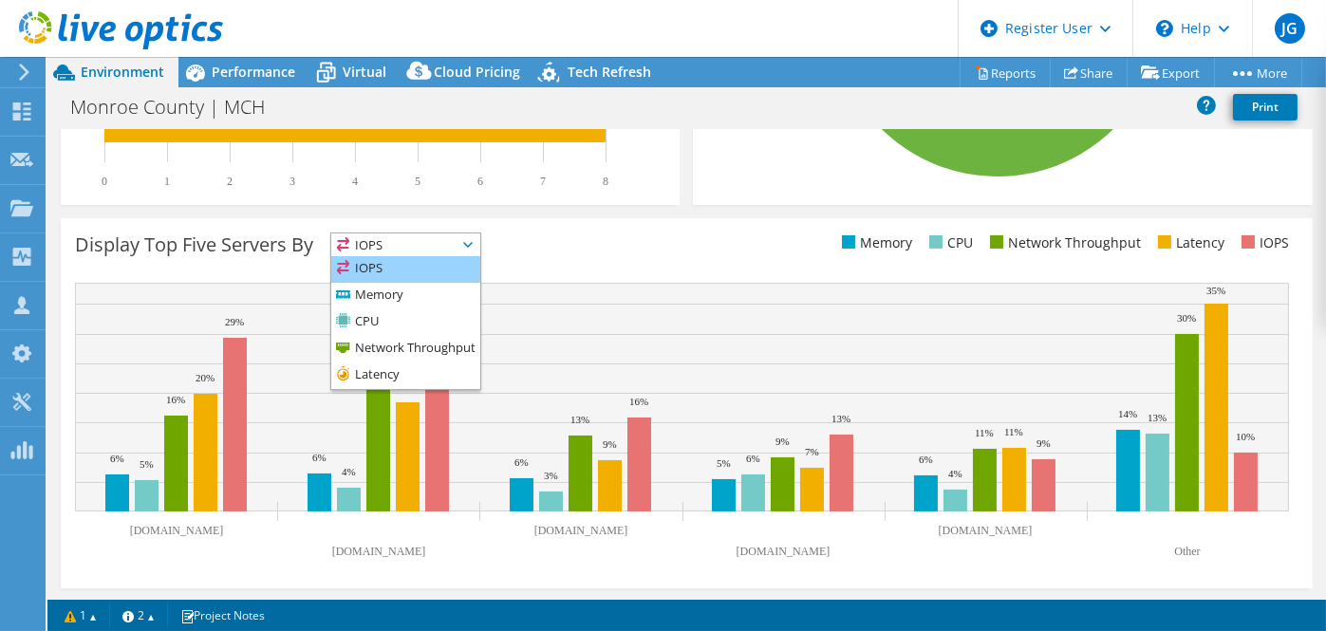
click at [395, 262] on li "IOPS" at bounding box center [405, 269] width 149 height 27
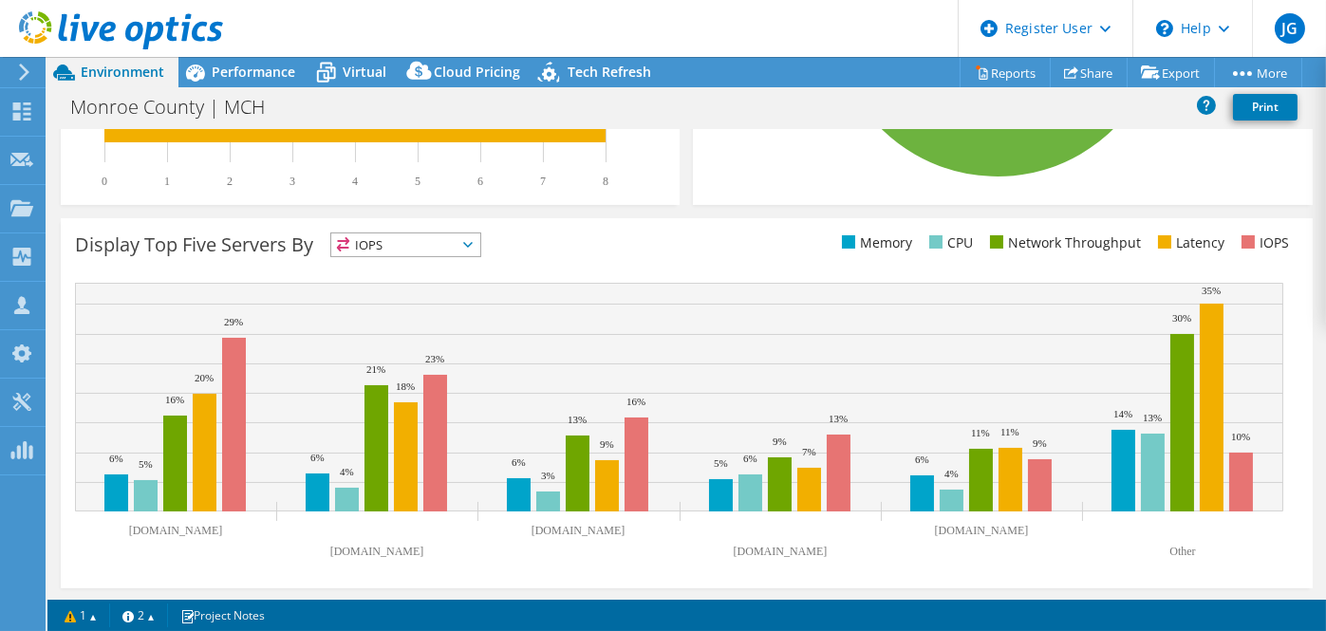
click at [480, 249] on span "IOPS" at bounding box center [405, 244] width 149 height 23
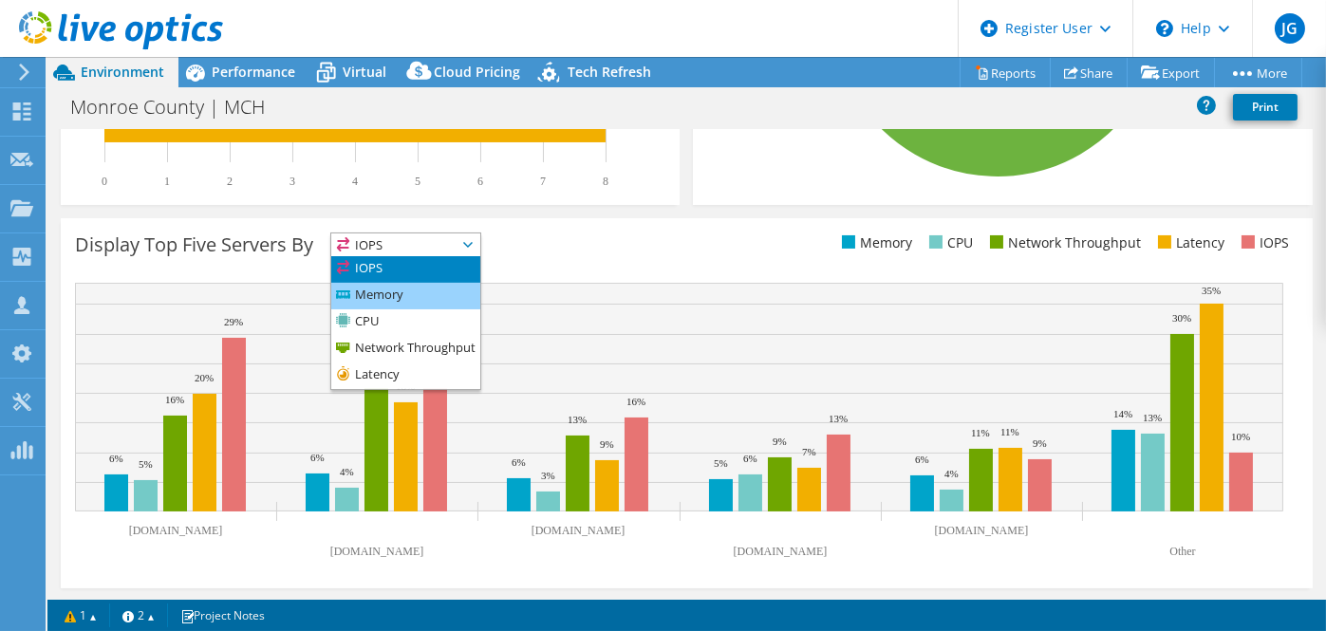
scroll to position [0, 0]
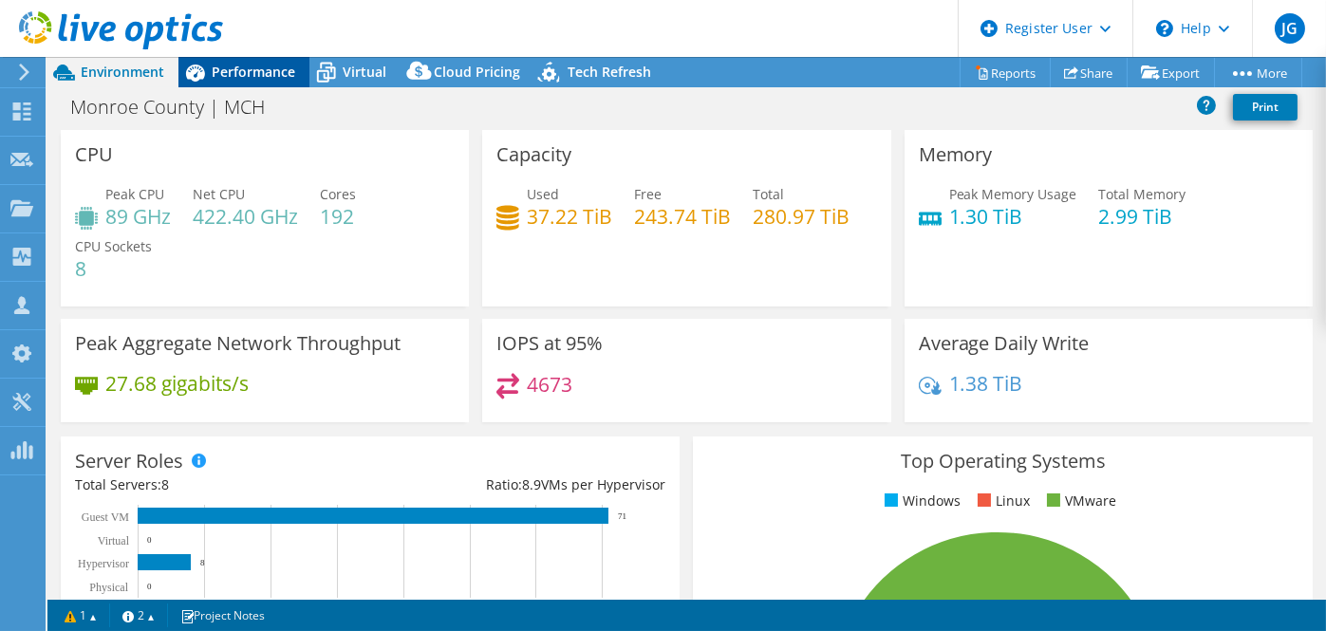
click at [243, 70] on span "Performance" at bounding box center [254, 72] width 84 height 18
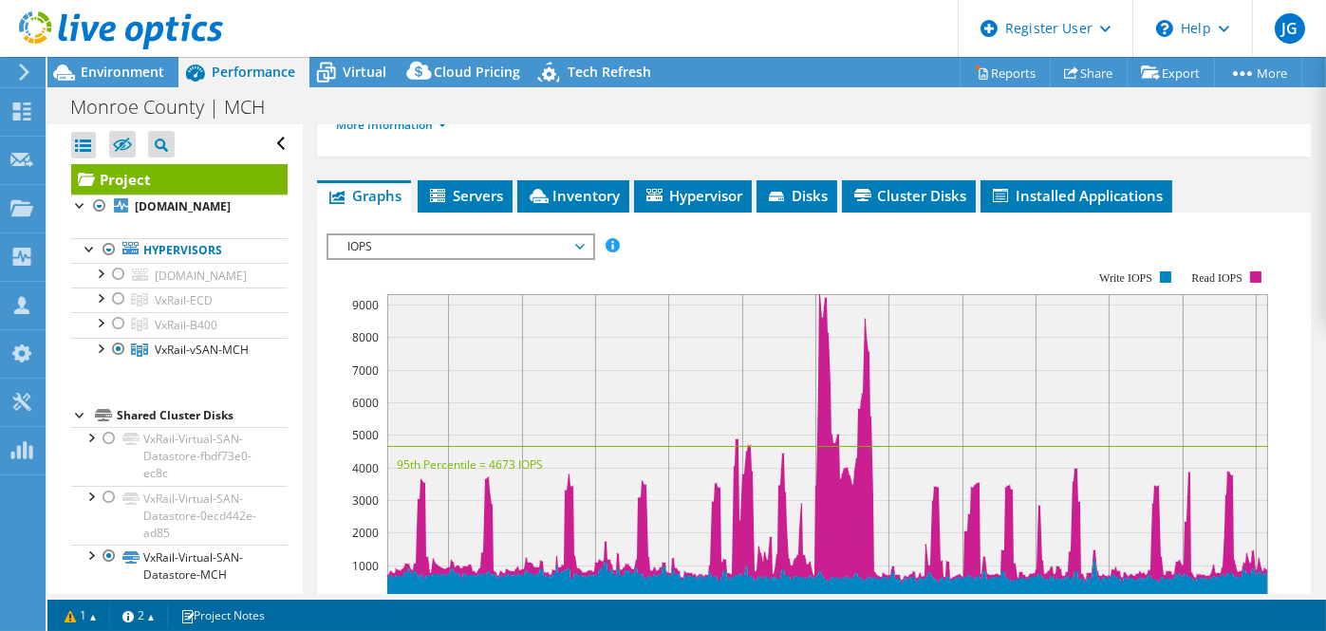
scroll to position [447, 0]
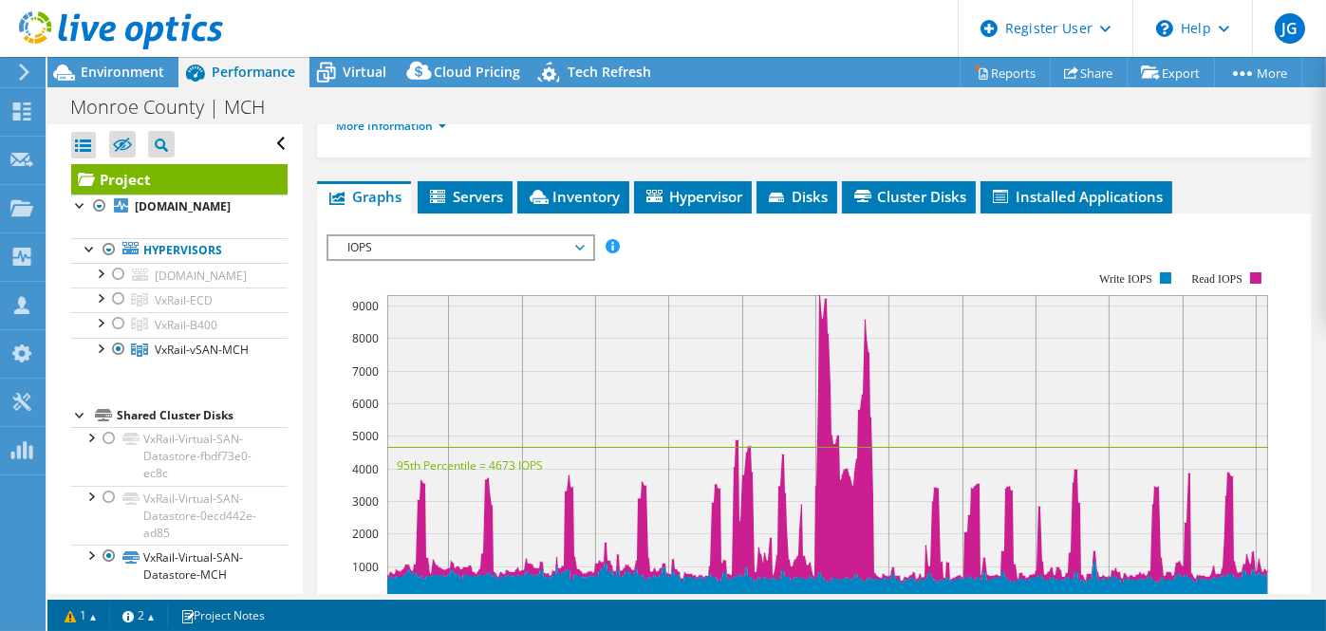
click at [579, 245] on span "IOPS" at bounding box center [460, 247] width 244 height 23
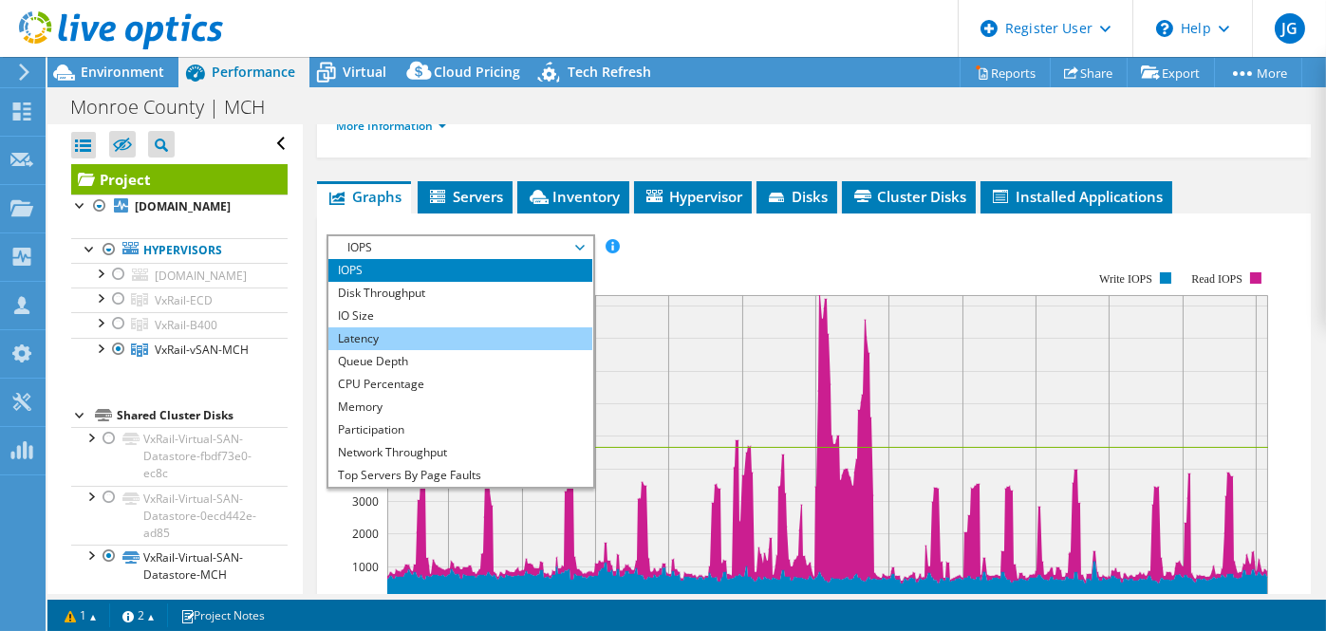
click at [411, 333] on li "Latency" at bounding box center [459, 338] width 263 height 23
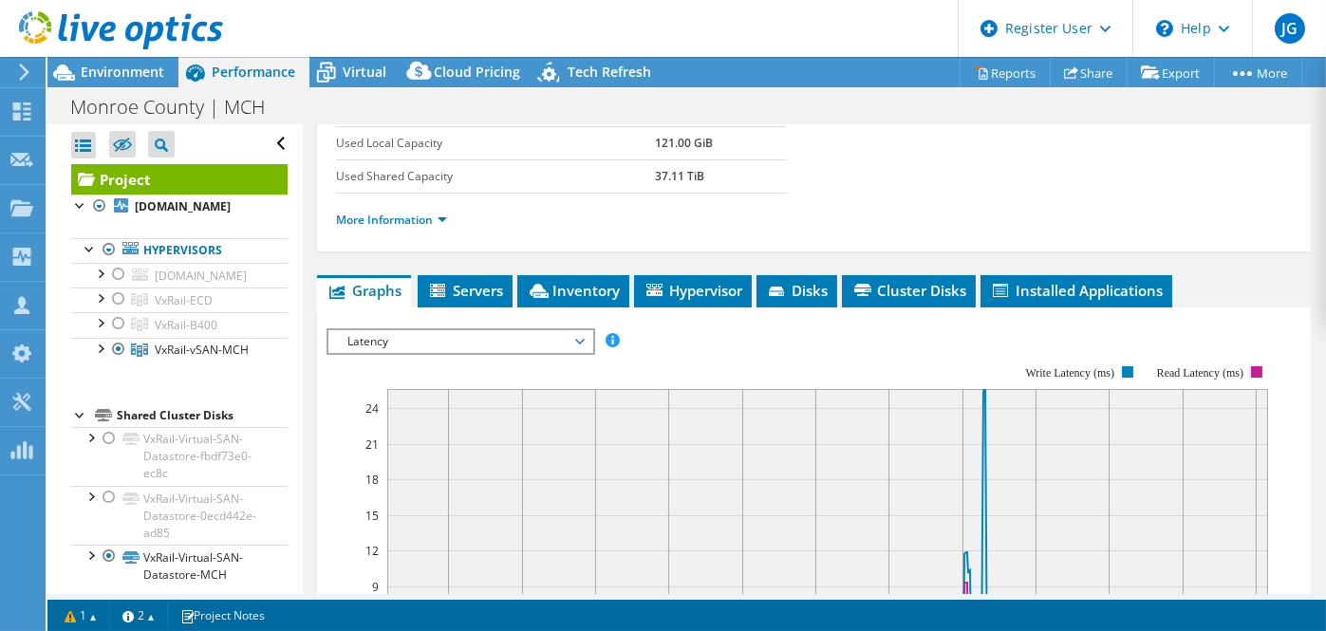
scroll to position [344, 0]
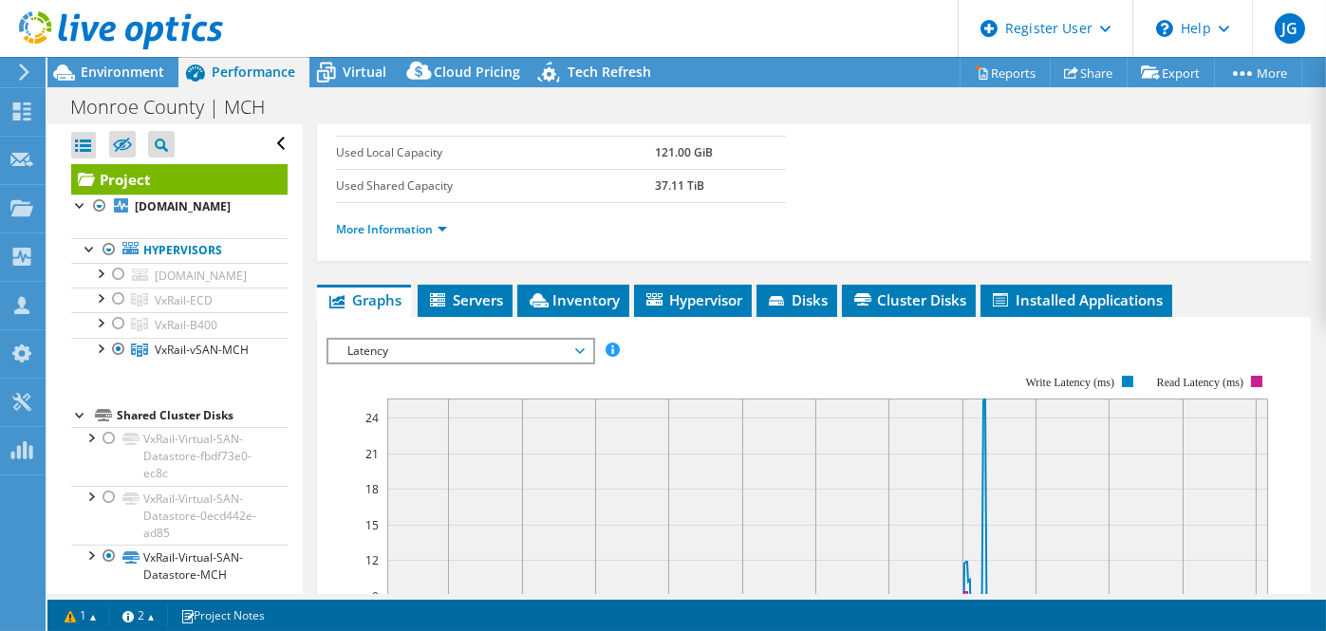
click at [577, 350] on span "Latency" at bounding box center [460, 351] width 244 height 23
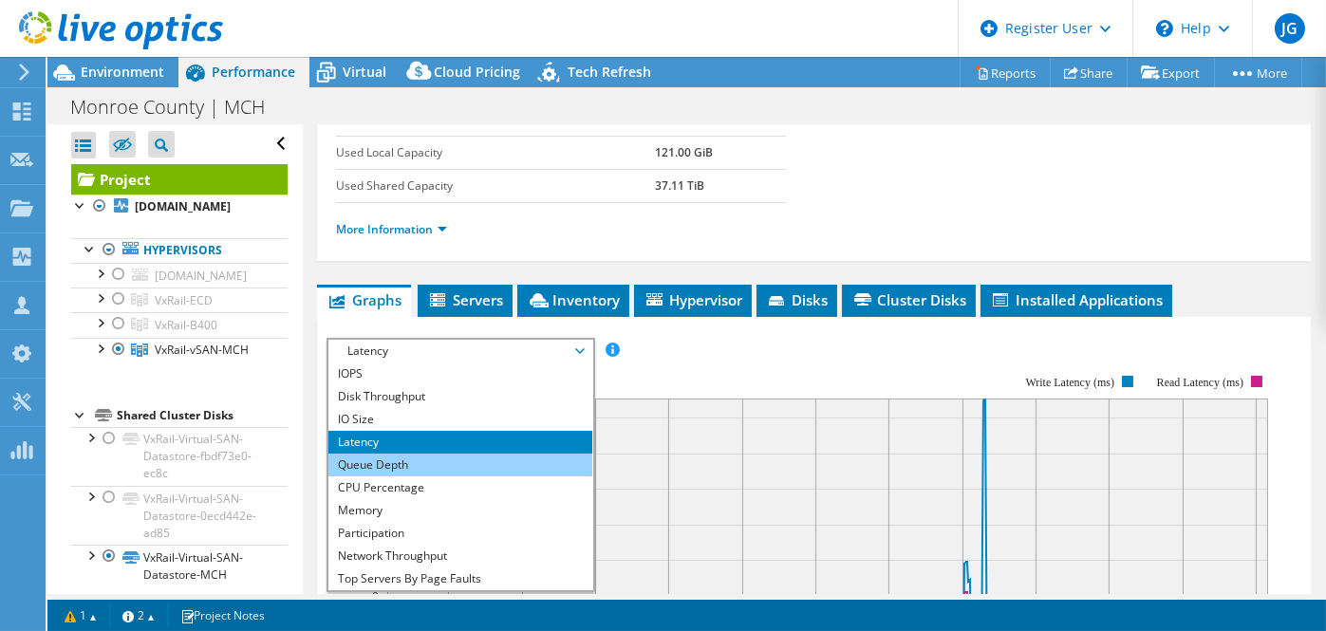
scroll to position [68, 0]
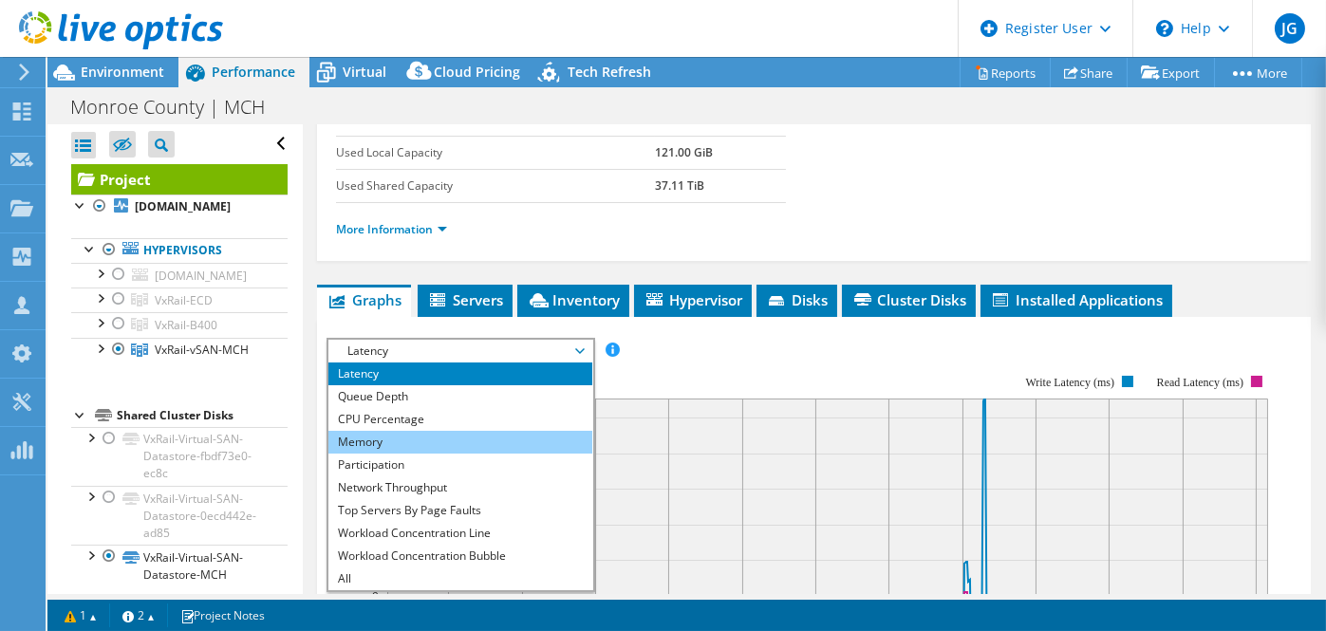
click at [398, 436] on li "Memory" at bounding box center [459, 442] width 263 height 23
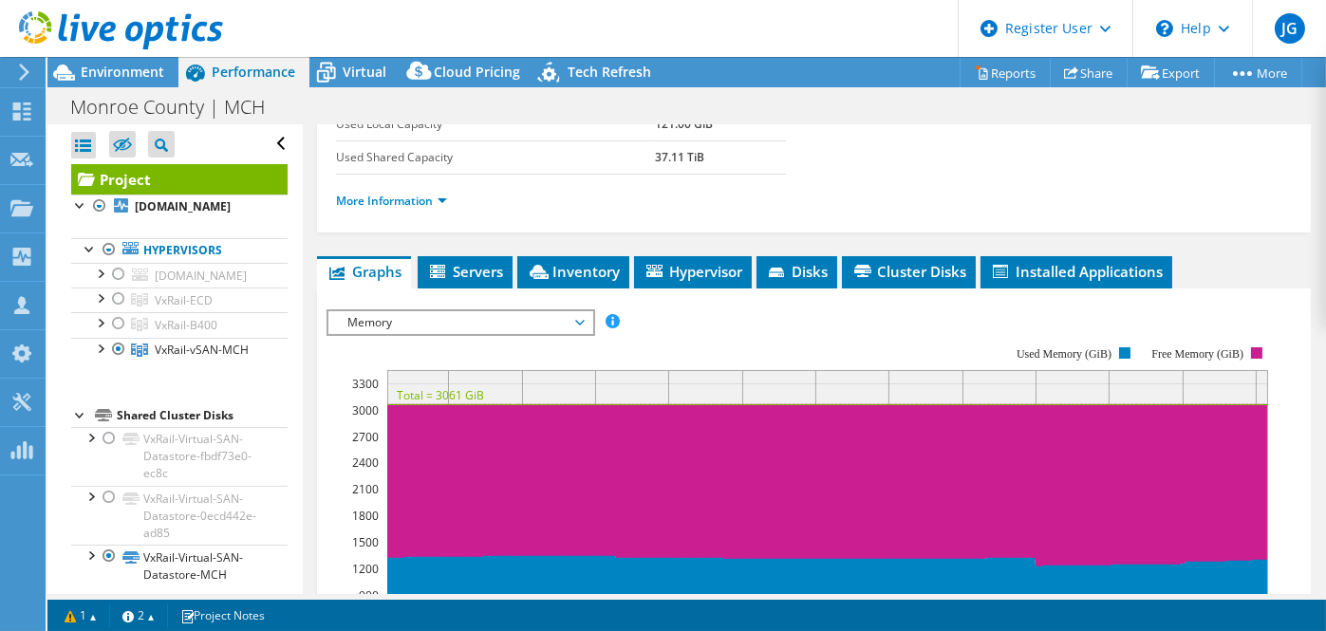
scroll to position [369, 0]
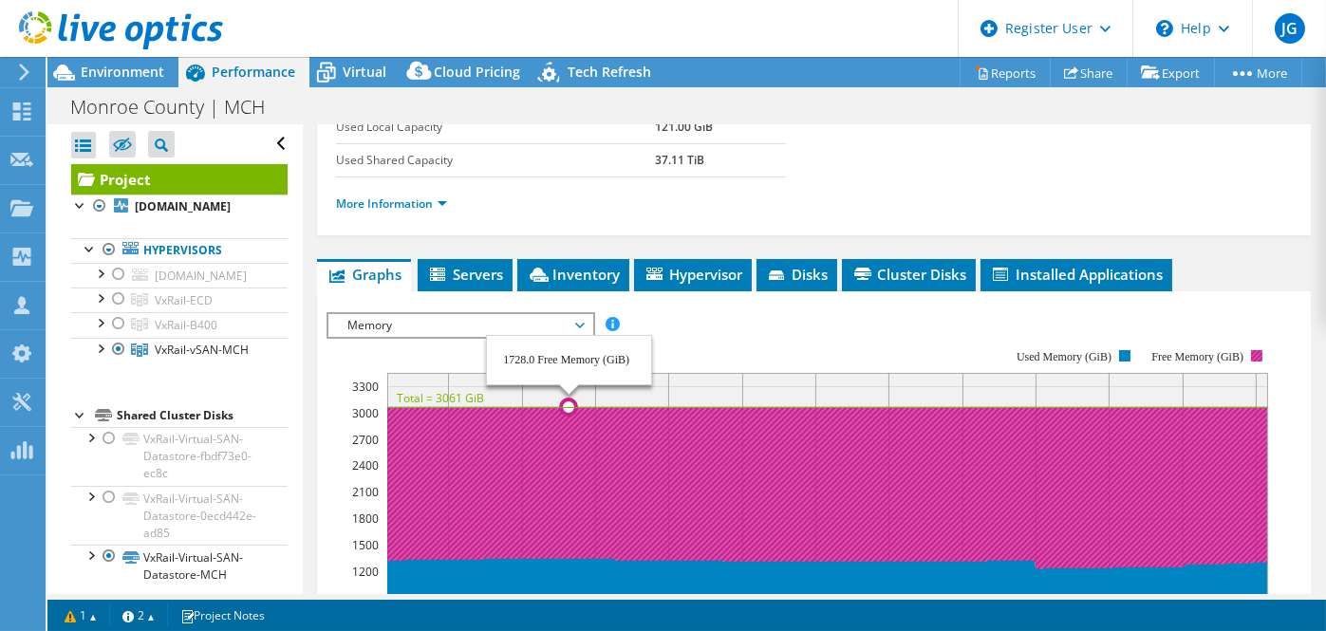
drag, startPoint x: 569, startPoint y: 519, endPoint x: 387, endPoint y: 344, distance: 253.0
click at [387, 344] on rect at bounding box center [798, 514] width 945 height 380
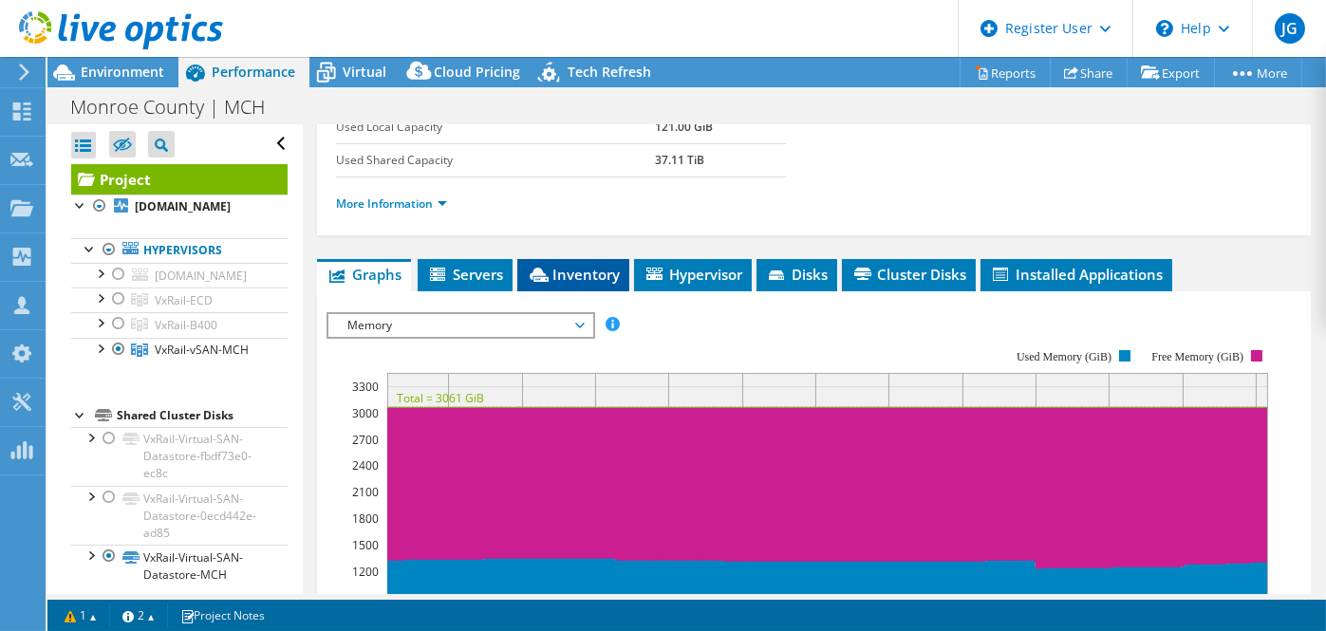
click at [549, 271] on icon at bounding box center [539, 275] width 19 height 14
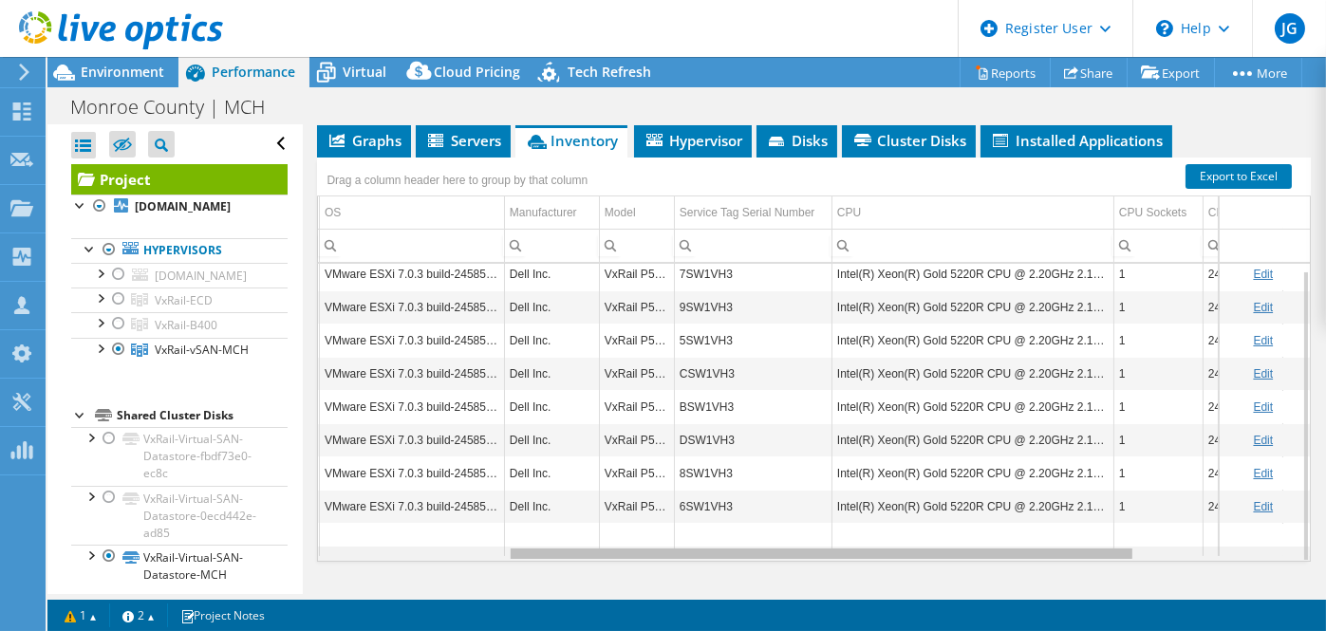
scroll to position [0, 298]
drag, startPoint x: 854, startPoint y: 548, endPoint x: 1055, endPoint y: 545, distance: 201.2
click at [1055, 545] on body "JG Dell User Joe Greenan Joe.Greenan@dell.com Dell My Profile Log Out \n Help E…" at bounding box center [663, 315] width 1326 height 631
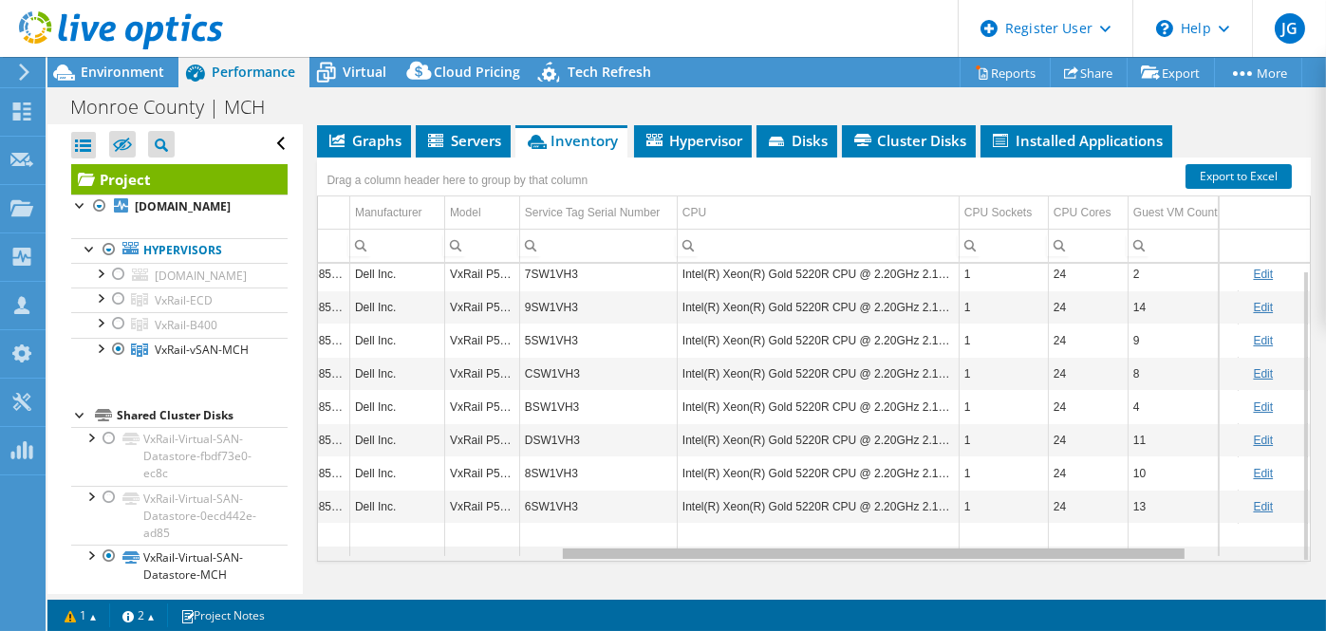
scroll to position [0, 467]
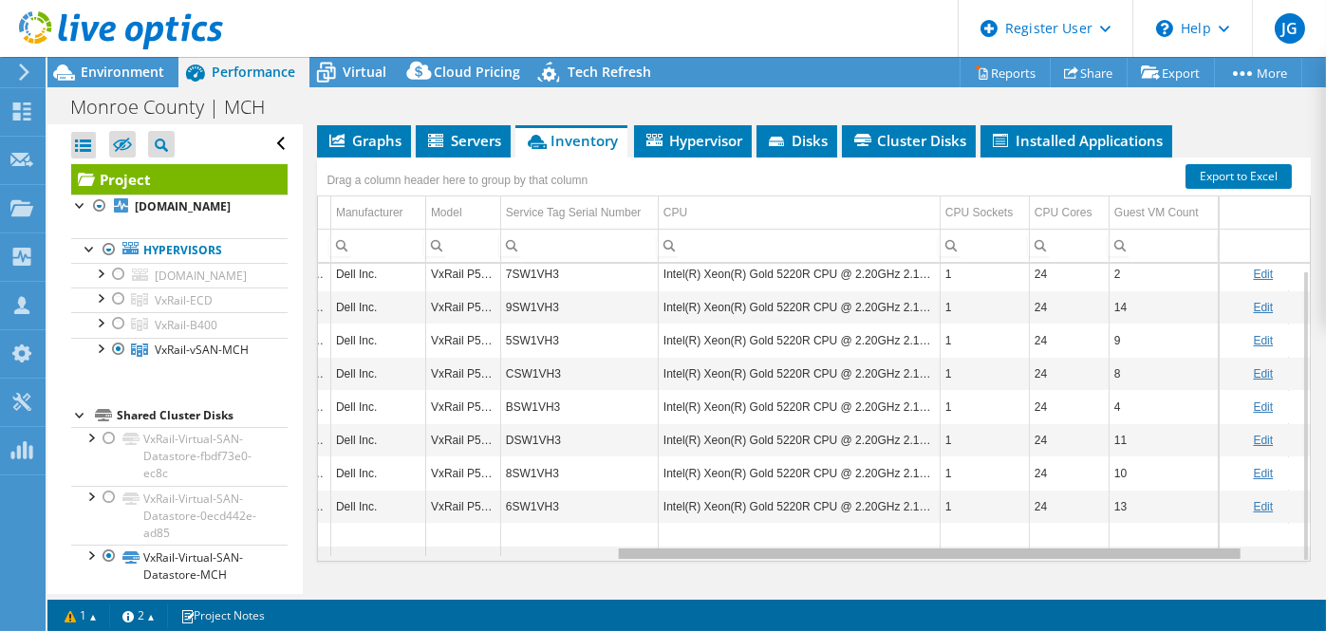
drag, startPoint x: 937, startPoint y: 548, endPoint x: 1056, endPoint y: 535, distance: 120.2
click at [1056, 535] on body "JG Dell User Joe Greenan Joe.Greenan@dell.com Dell My Profile Log Out \n Help E…" at bounding box center [663, 315] width 1326 height 631
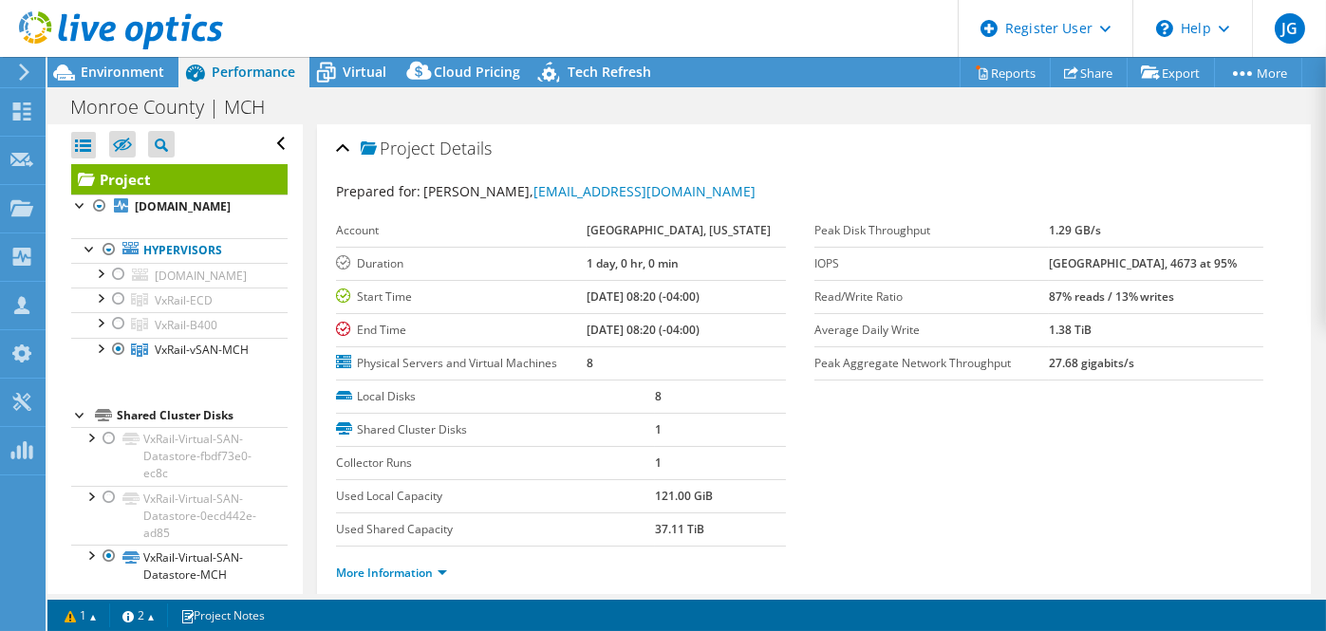
scroll to position [222, 0]
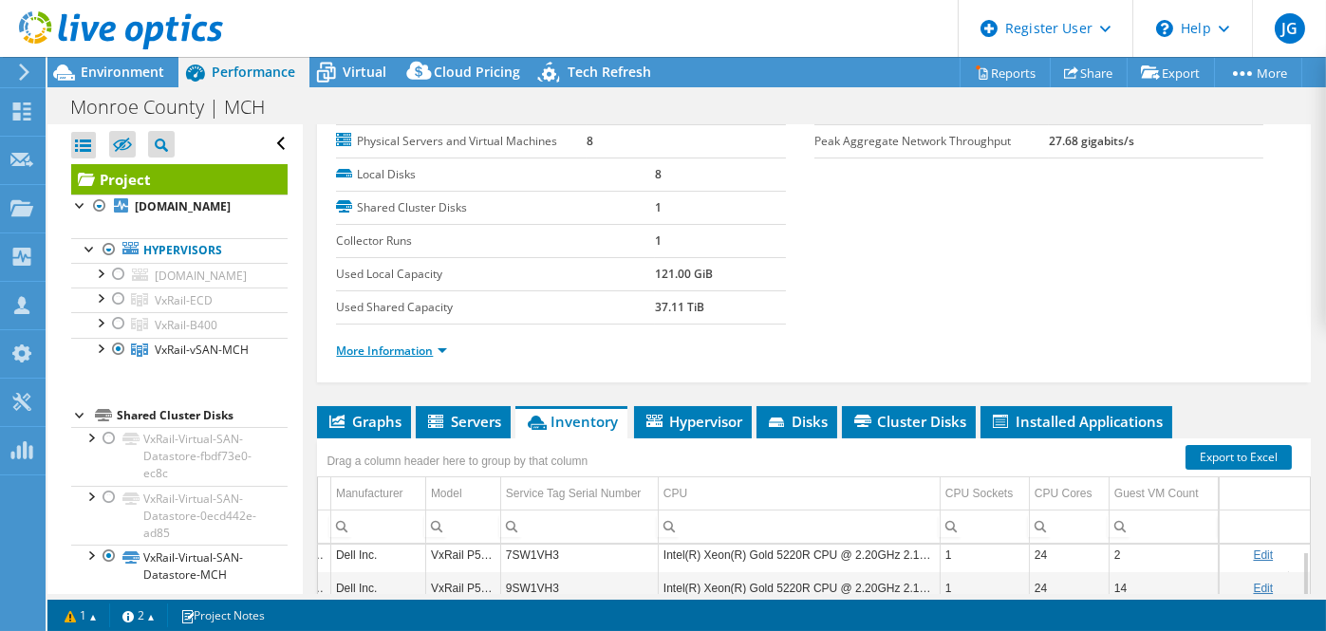
click at [438, 346] on link "More Information" at bounding box center [391, 351] width 111 height 16
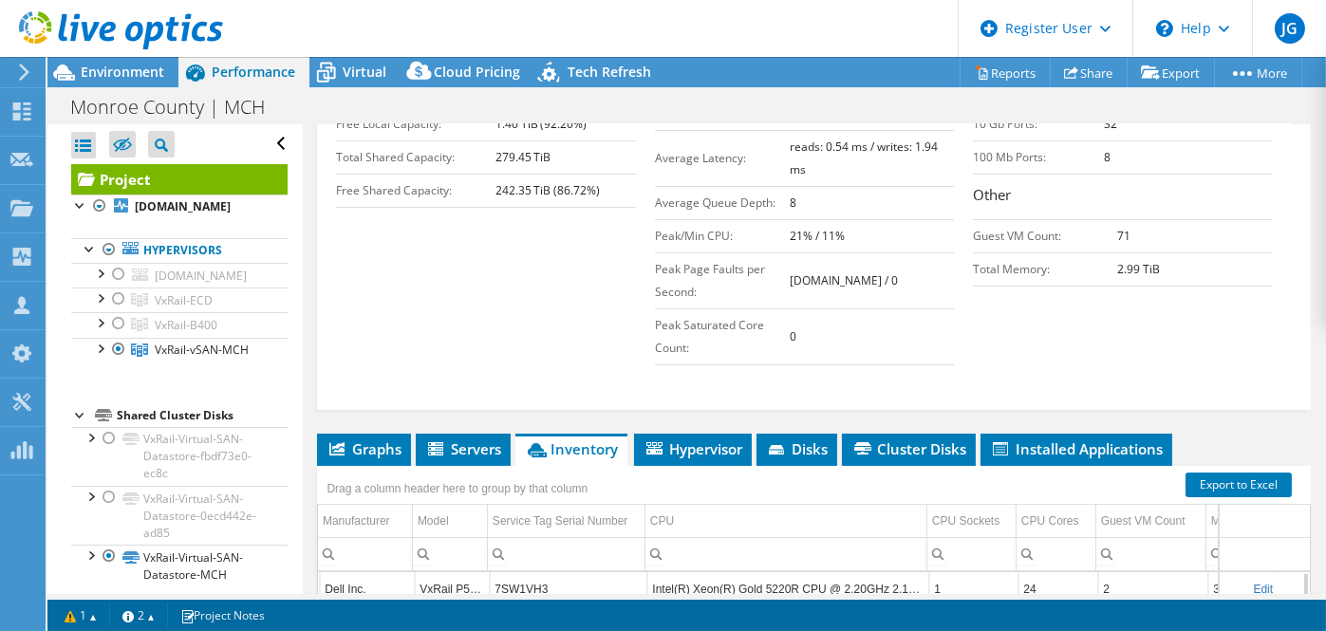
scroll to position [0, 0]
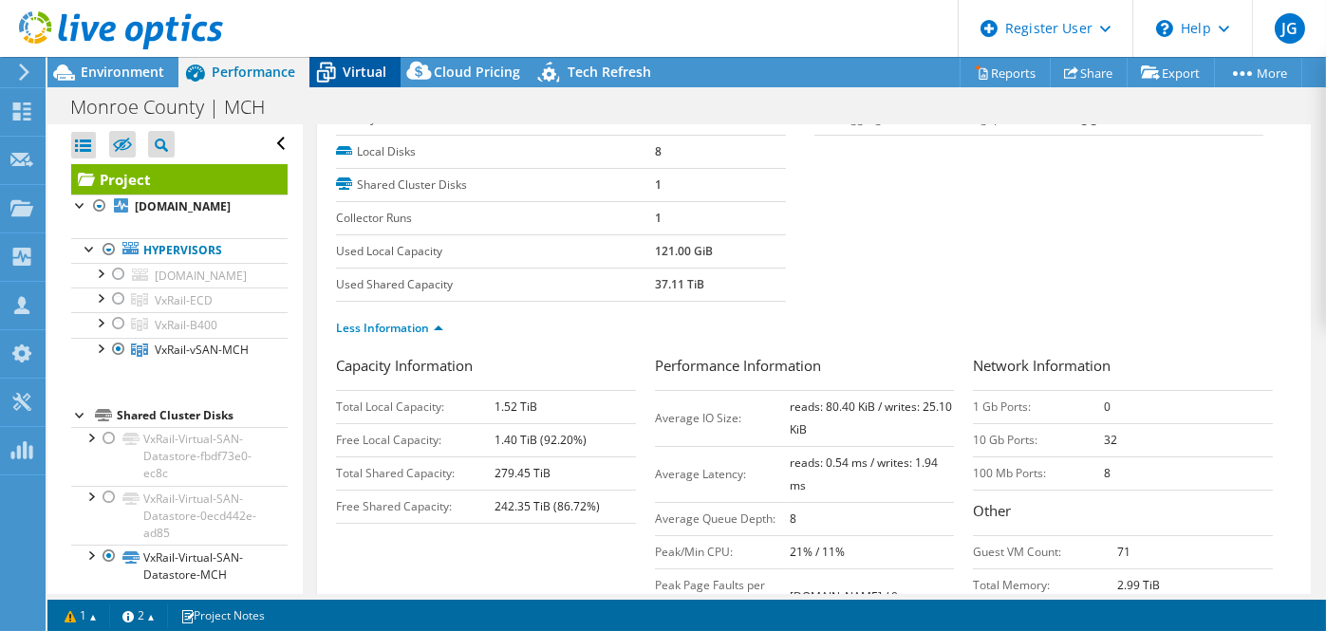
click at [357, 68] on span "Virtual" at bounding box center [365, 72] width 44 height 18
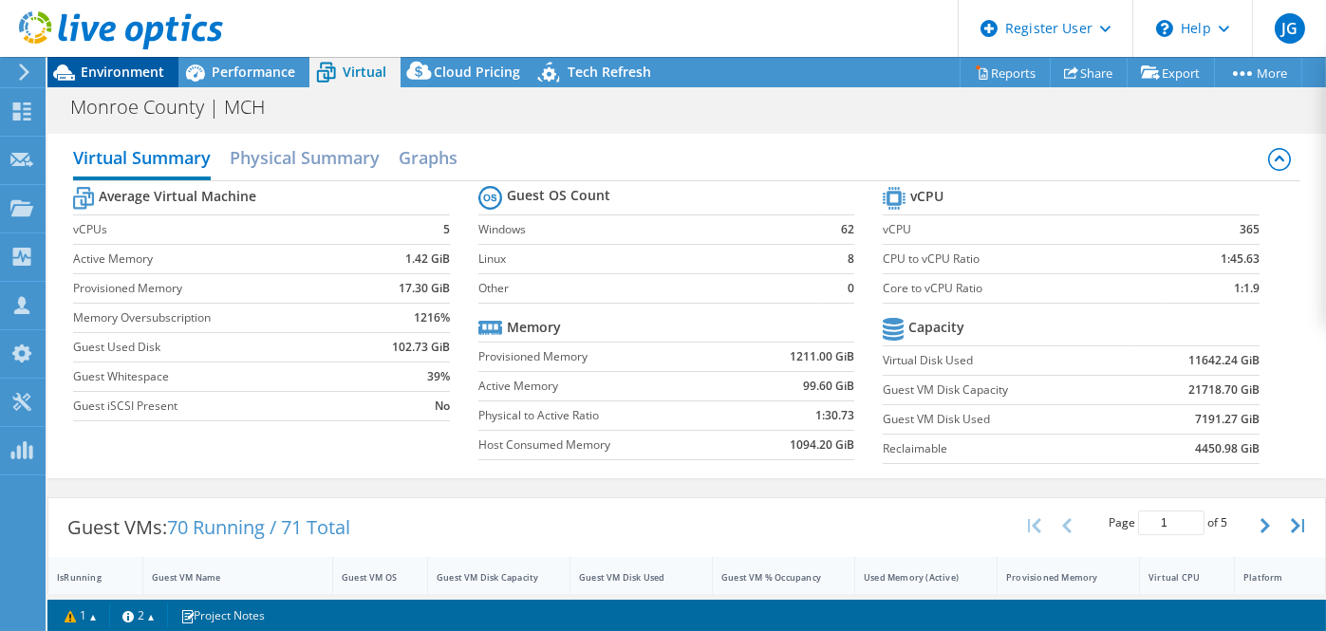
click at [86, 67] on span "Environment" at bounding box center [123, 72] width 84 height 18
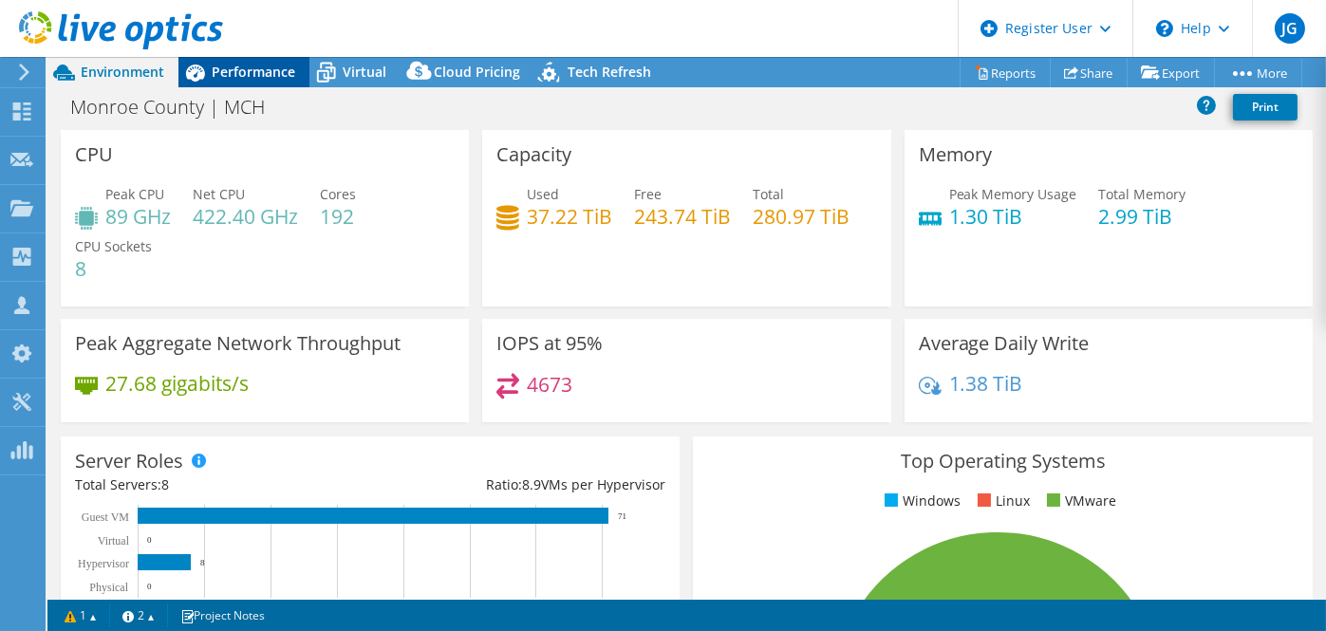
click at [255, 74] on span "Performance" at bounding box center [254, 72] width 84 height 18
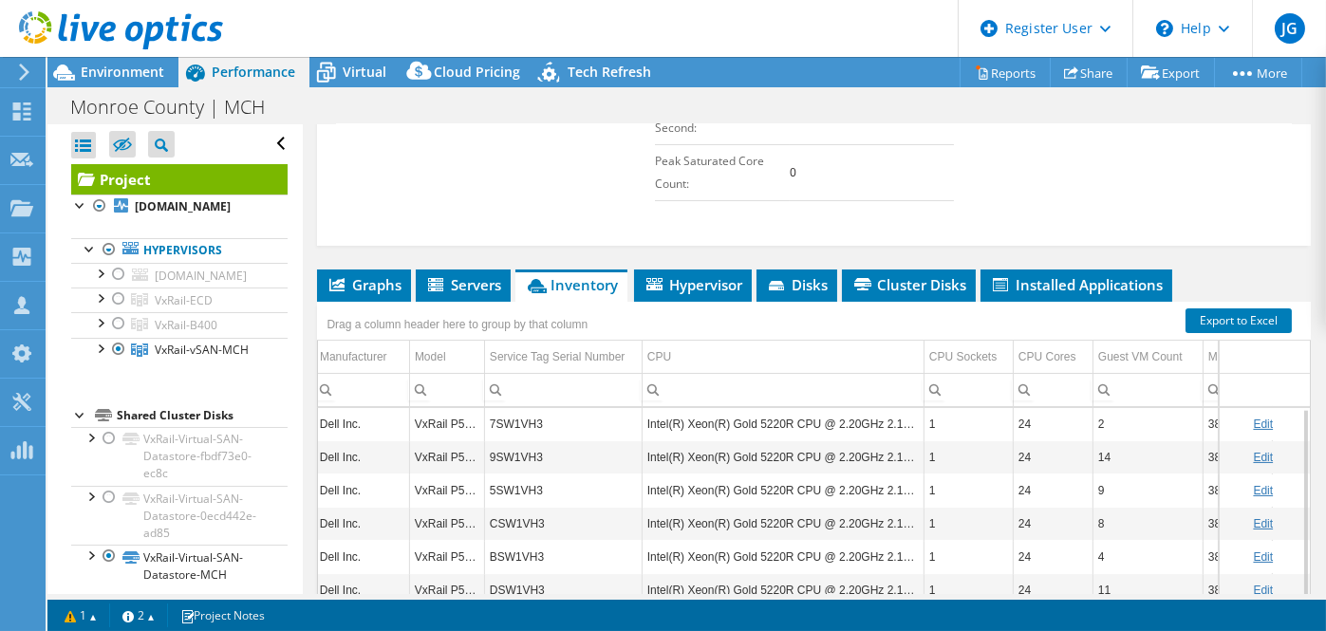
scroll to position [814, 0]
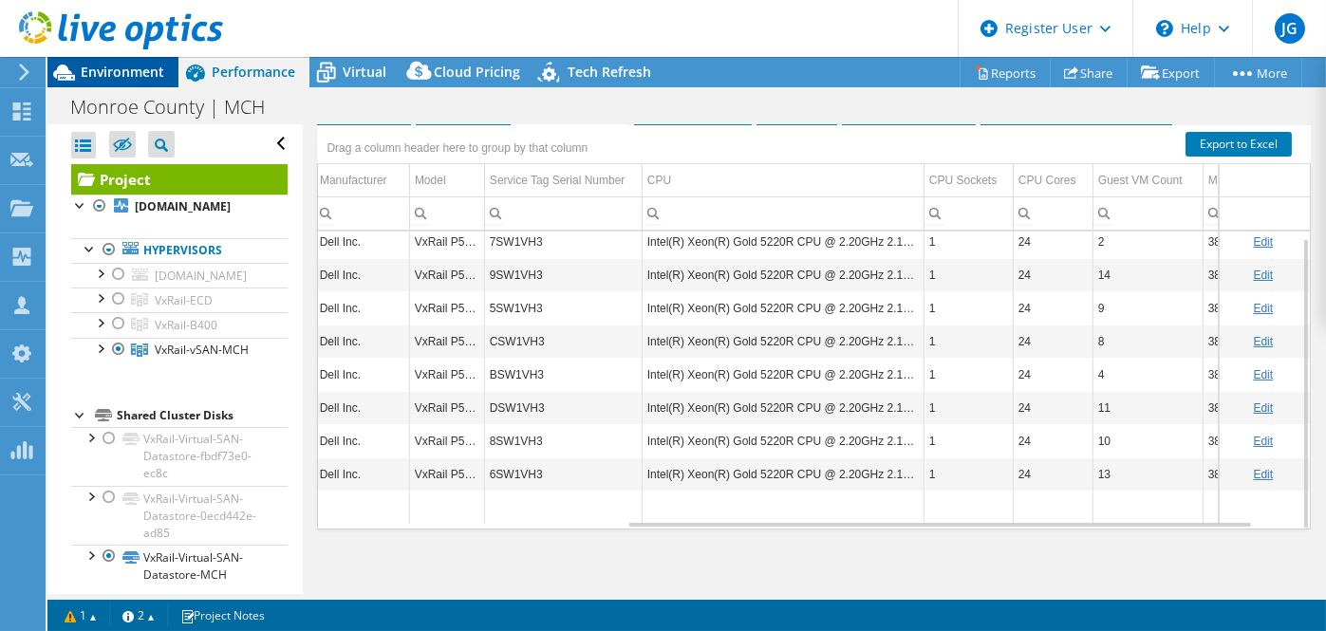
click at [97, 74] on span "Environment" at bounding box center [123, 72] width 84 height 18
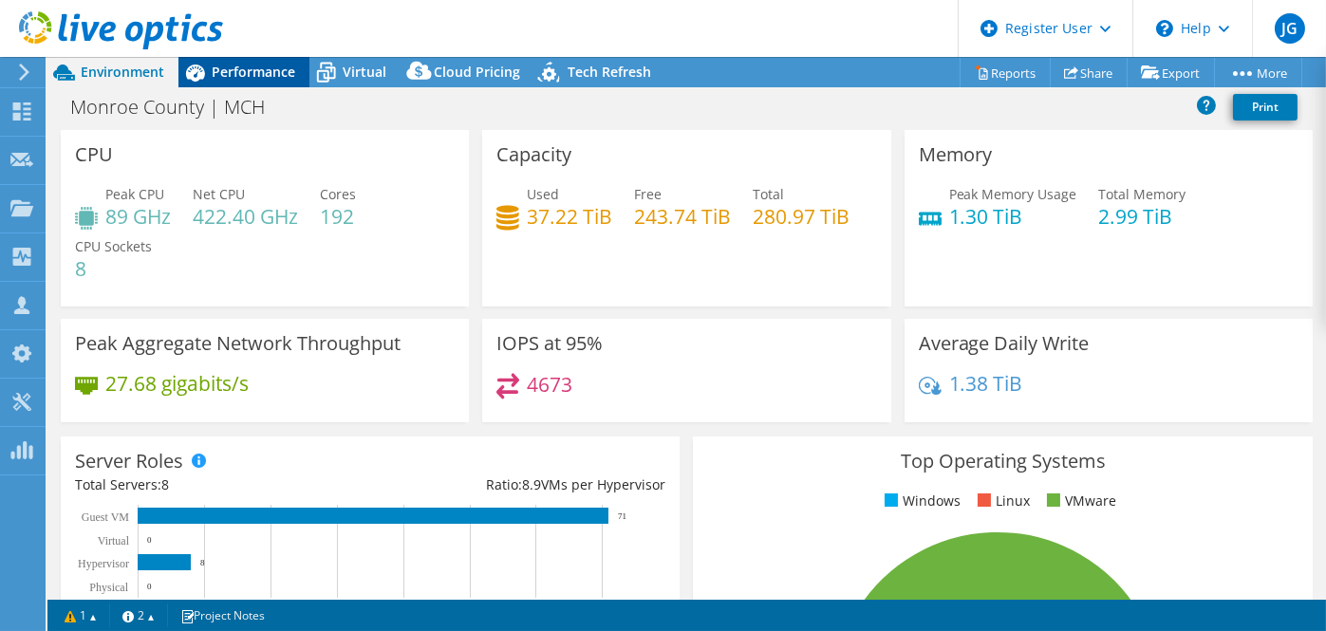
click at [251, 70] on span "Performance" at bounding box center [254, 72] width 84 height 18
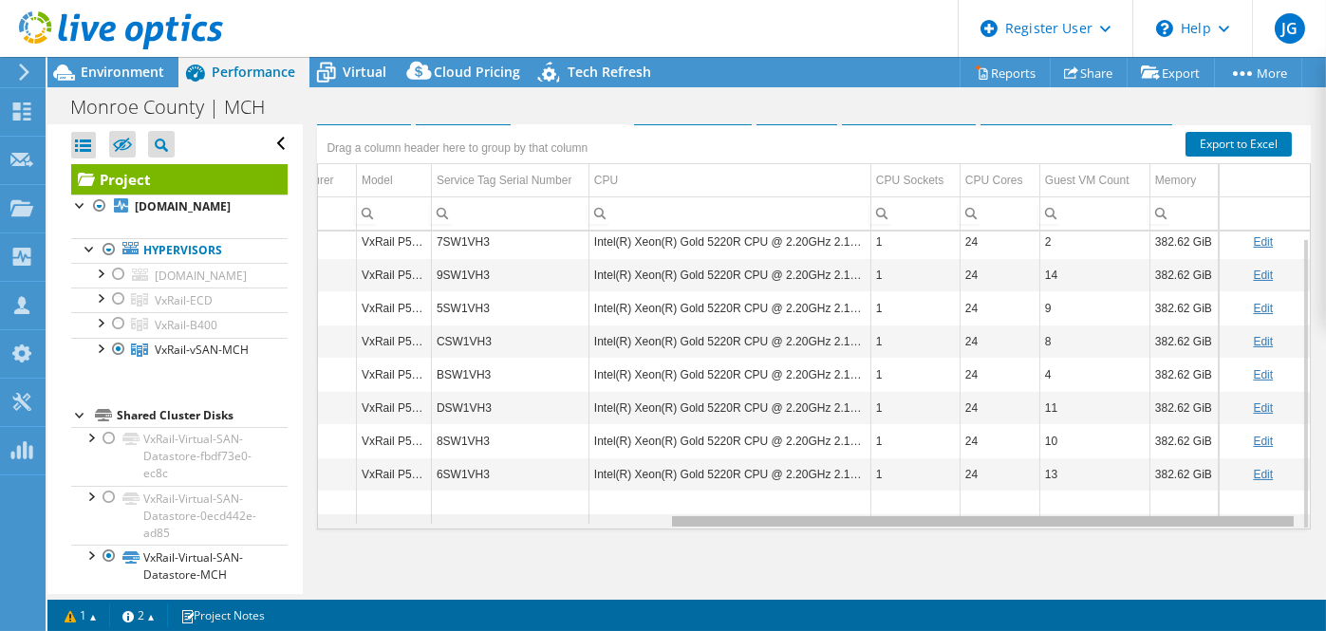
drag, startPoint x: 711, startPoint y: 517, endPoint x: 816, endPoint y: 512, distance: 105.5
click at [816, 512] on body "JG Dell User Joe Greenan Joe.Greenan@dell.com Dell My Profile Log Out \n Help E…" at bounding box center [663, 315] width 1326 height 631
drag, startPoint x: 930, startPoint y: 511, endPoint x: 1062, endPoint y: 513, distance: 132.0
click at [1062, 513] on body "JG Dell User Joe Greenan Joe.Greenan@dell.com Dell My Profile Log Out \n Help E…" at bounding box center [663, 315] width 1326 height 631
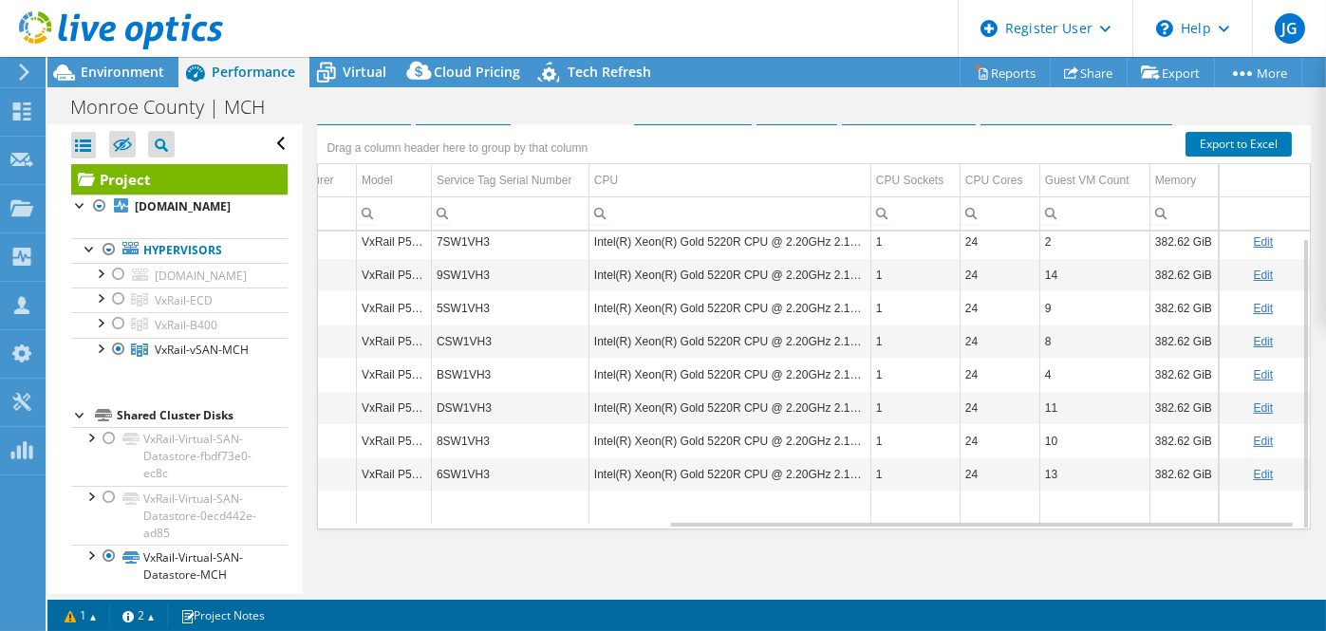
click at [142, 61] on div at bounding box center [111, 32] width 223 height 64
click at [161, 81] on div "Environment" at bounding box center [112, 72] width 131 height 30
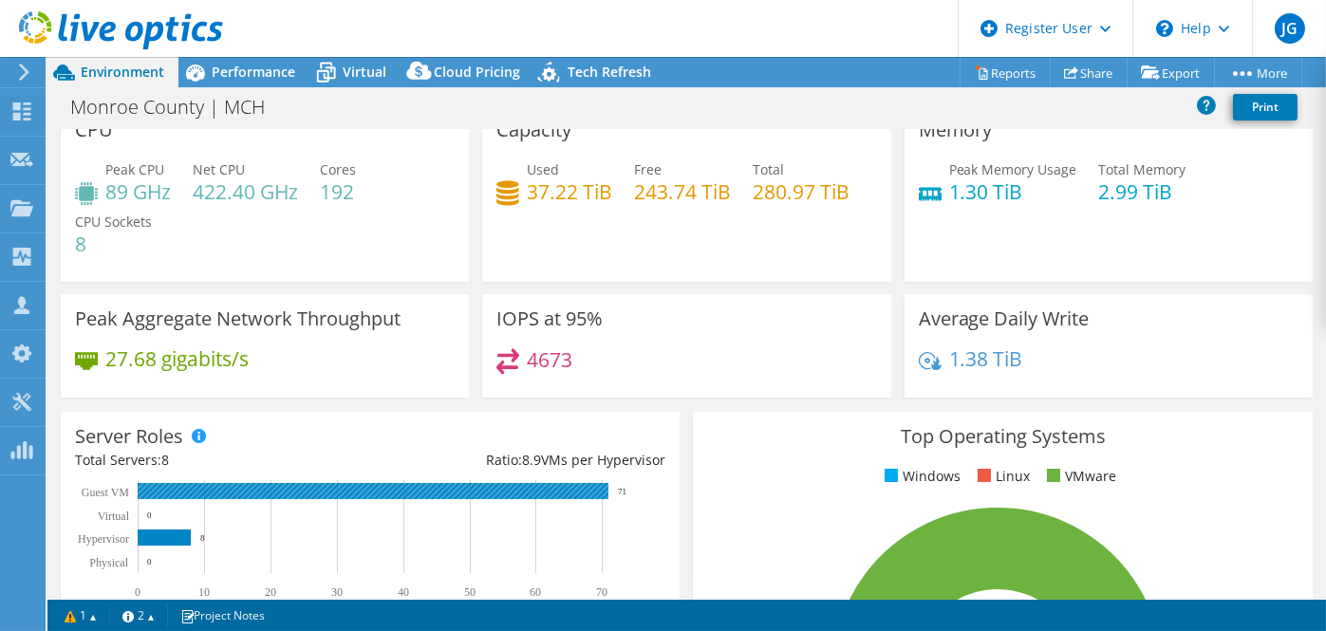
scroll to position [0, 0]
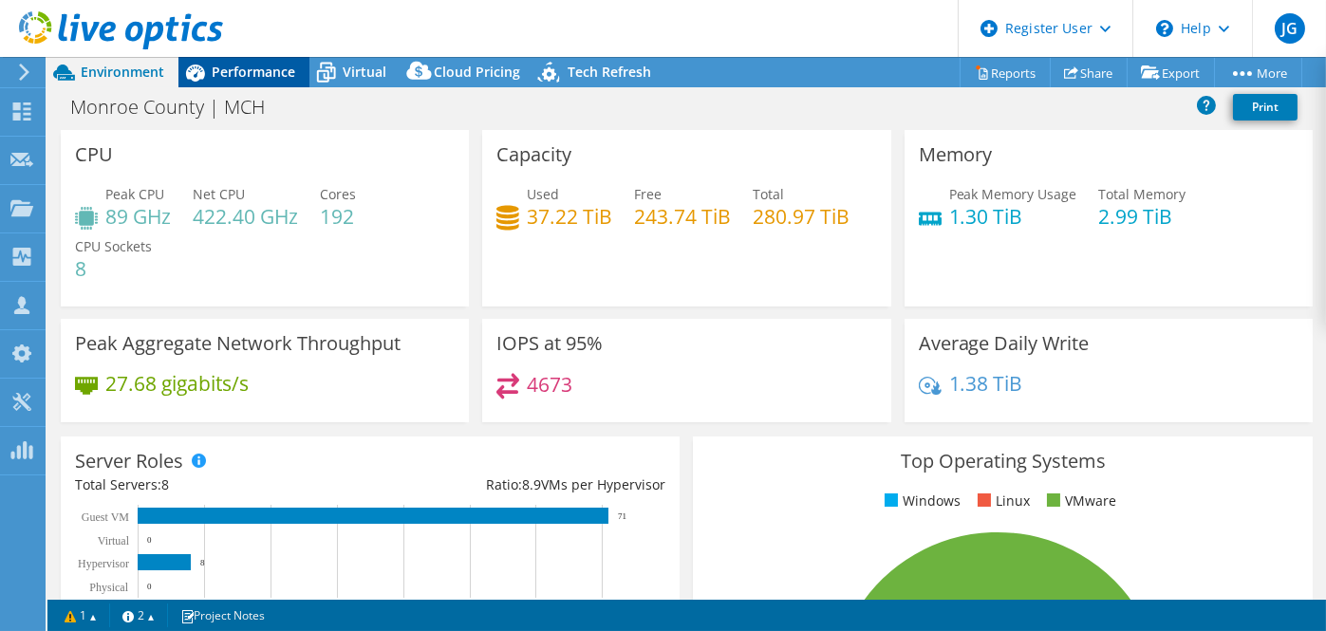
click at [260, 77] on span "Performance" at bounding box center [254, 72] width 84 height 18
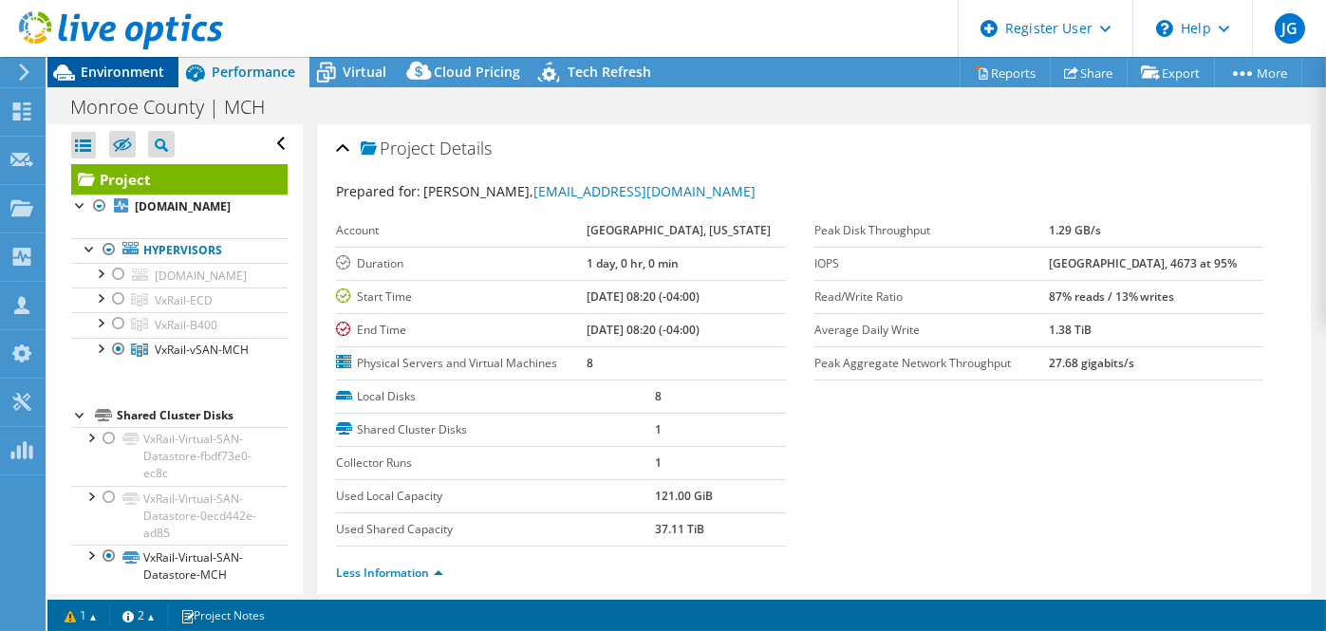
click at [126, 83] on div "Environment" at bounding box center [112, 72] width 131 height 30
